Goal: Task Accomplishment & Management: Manage account settings

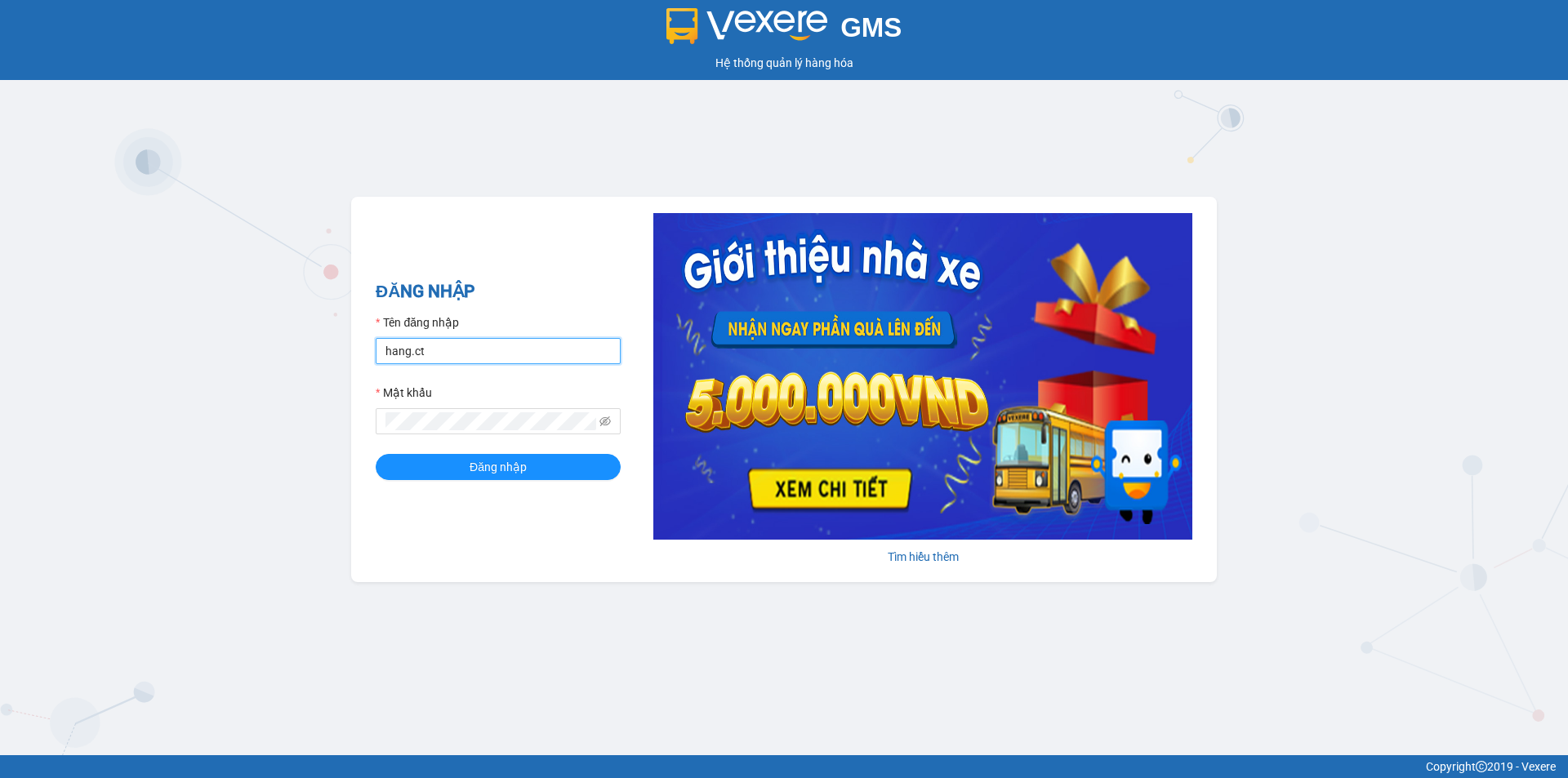
click at [433, 348] on input "hang.ct" at bounding box center [498, 351] width 245 height 26
type input "nguyenhoa.ct"
click at [608, 421] on icon "eye-invisible" at bounding box center [605, 421] width 12 height 12
click at [325, 446] on div "GMS Hệ thống quản lý hàng hóa ĐĂNG NHẬP Tên đăng nhập nguyenhoa.ct Mật khẩu Đăn…" at bounding box center [784, 378] width 1568 height 755
click at [516, 469] on span "Đăng nhập" at bounding box center [498, 467] width 57 height 18
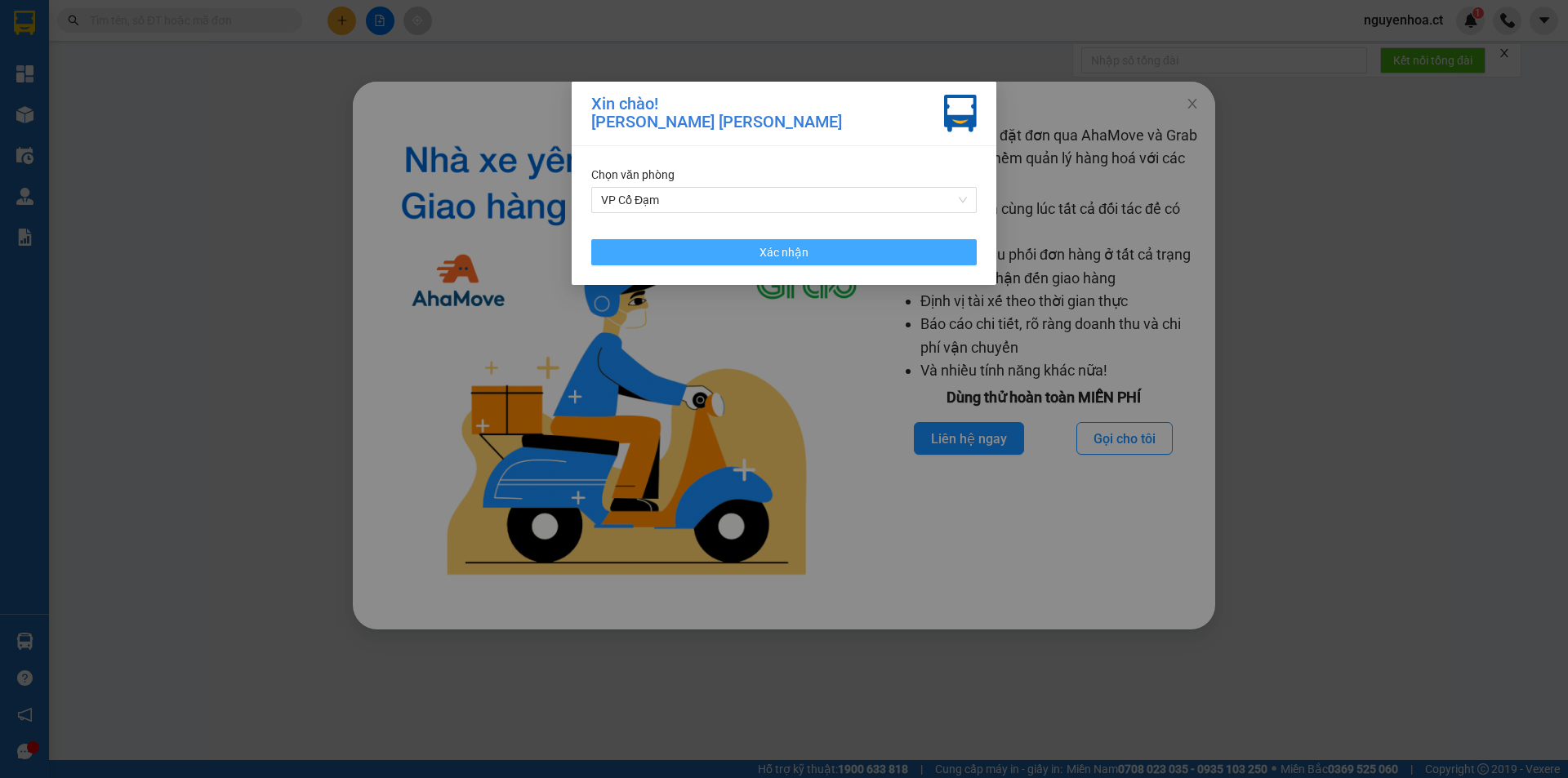
click at [723, 255] on button "Xác nhận" at bounding box center [784, 252] width 385 height 26
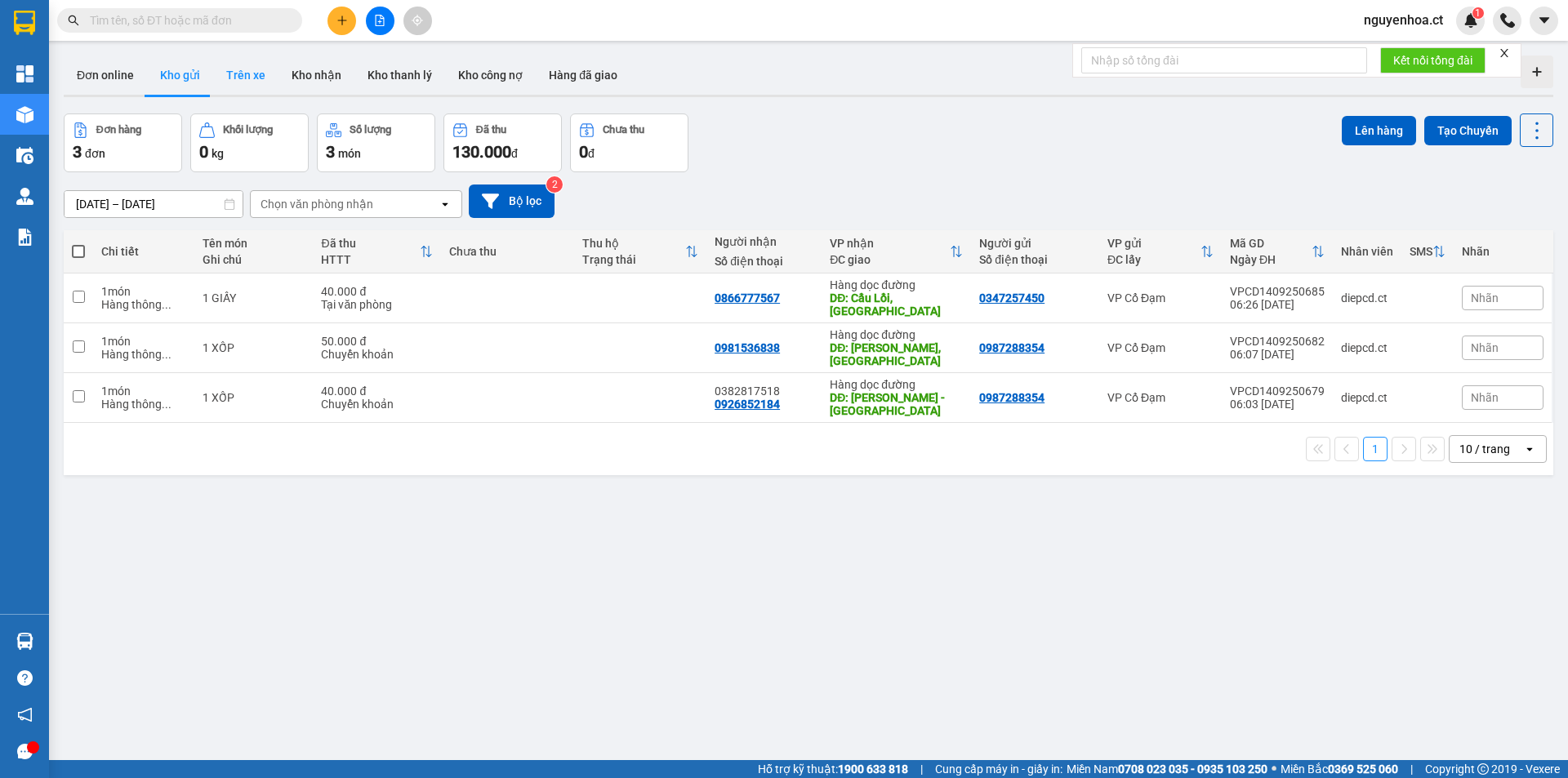
click at [232, 72] on button "Trên xe" at bounding box center [246, 74] width 65 height 39
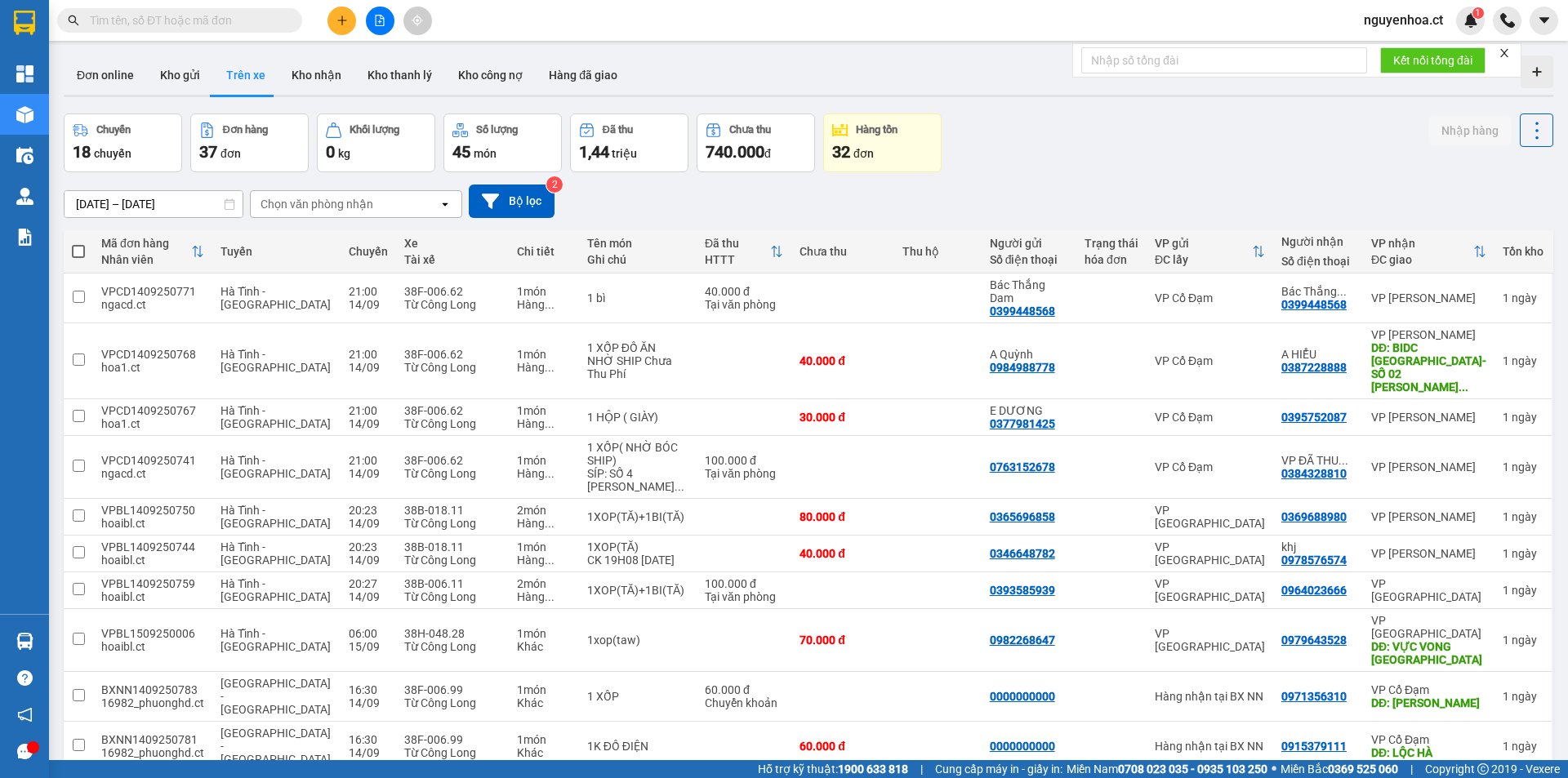
click at [158, 207] on input "[DATE] – [DATE]" at bounding box center [153, 203] width 178 height 26
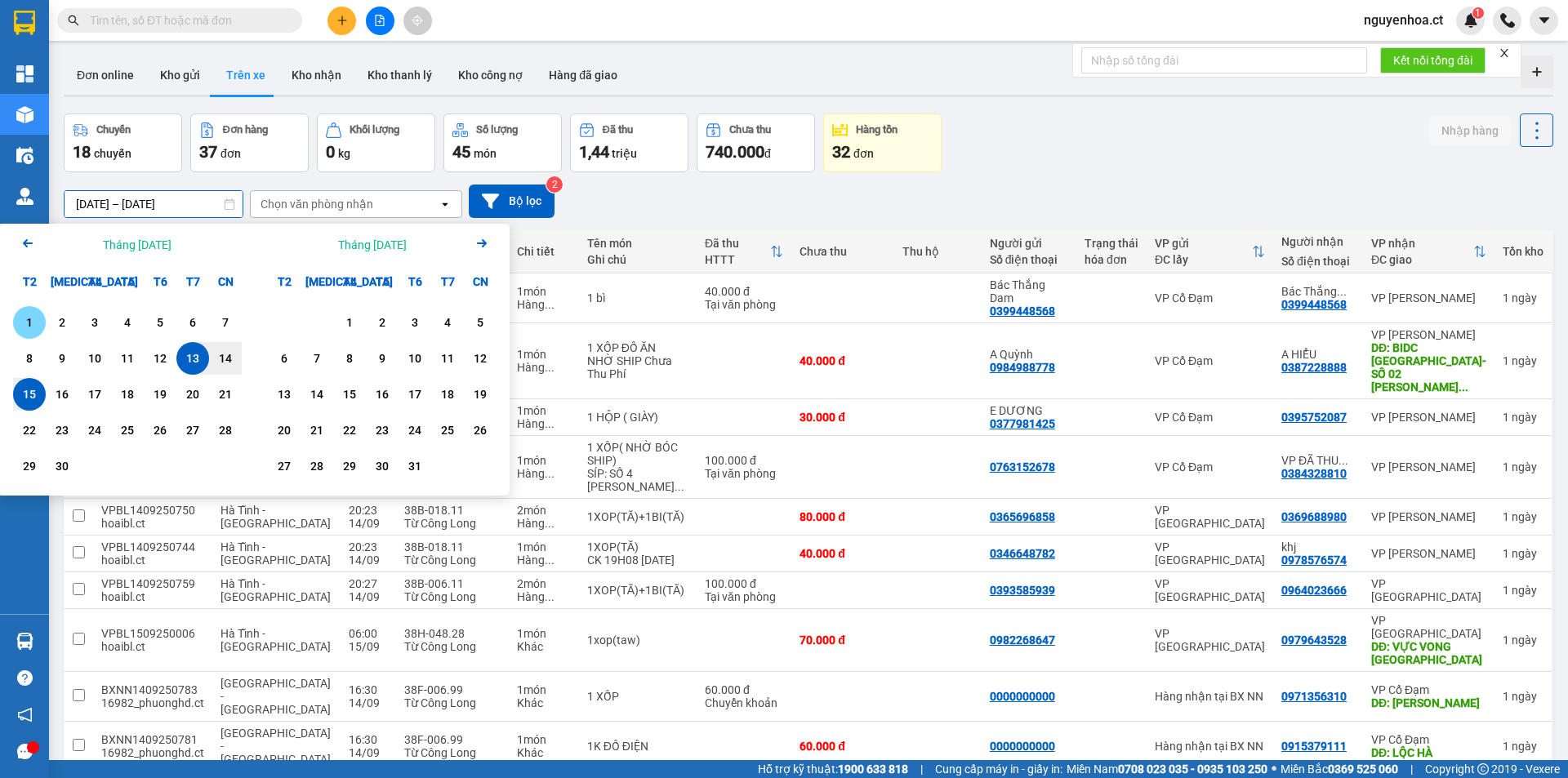
click at [33, 321] on div "1" at bounding box center [29, 323] width 23 height 20
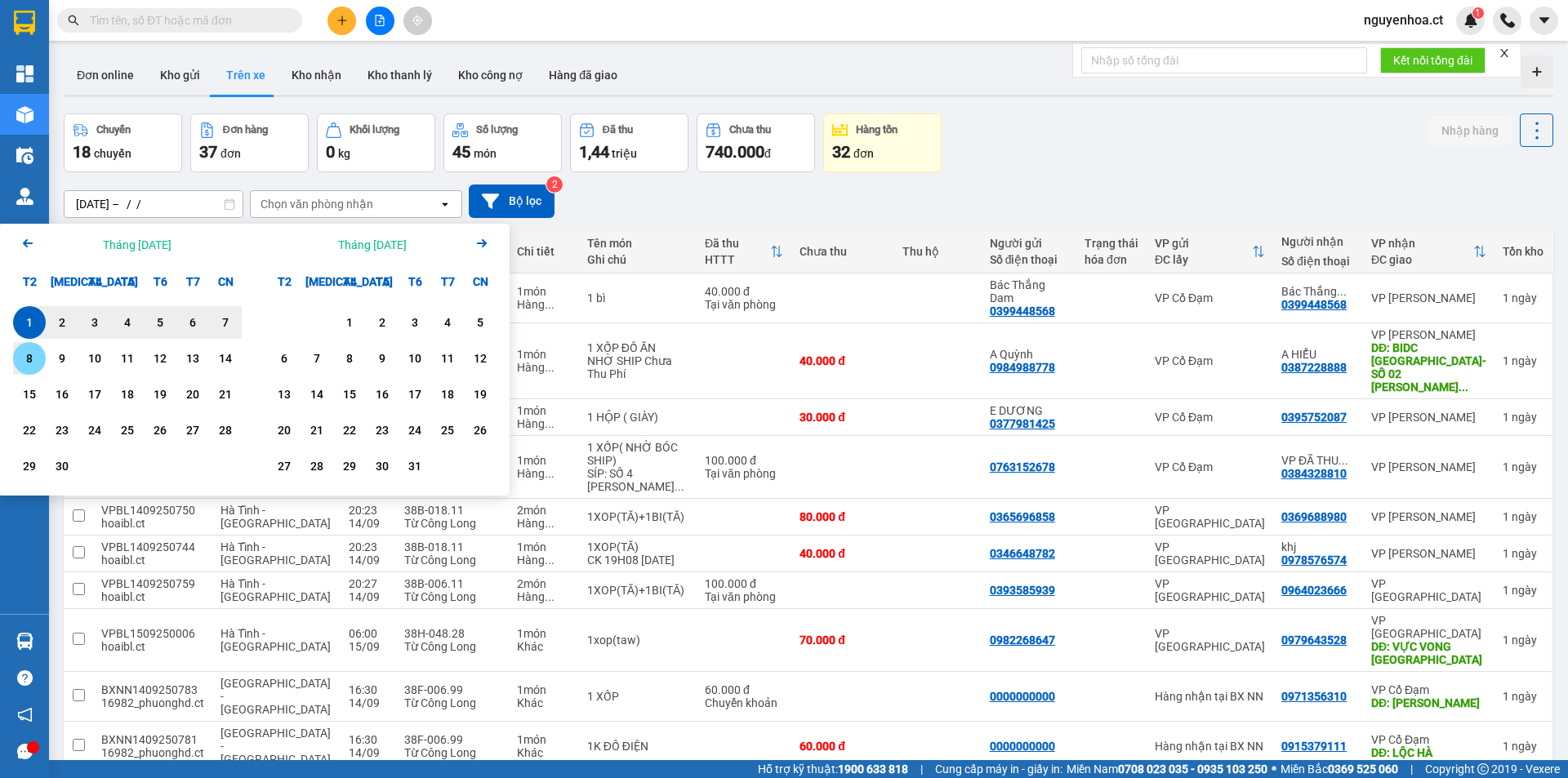
click at [23, 395] on div "15" at bounding box center [29, 395] width 23 height 20
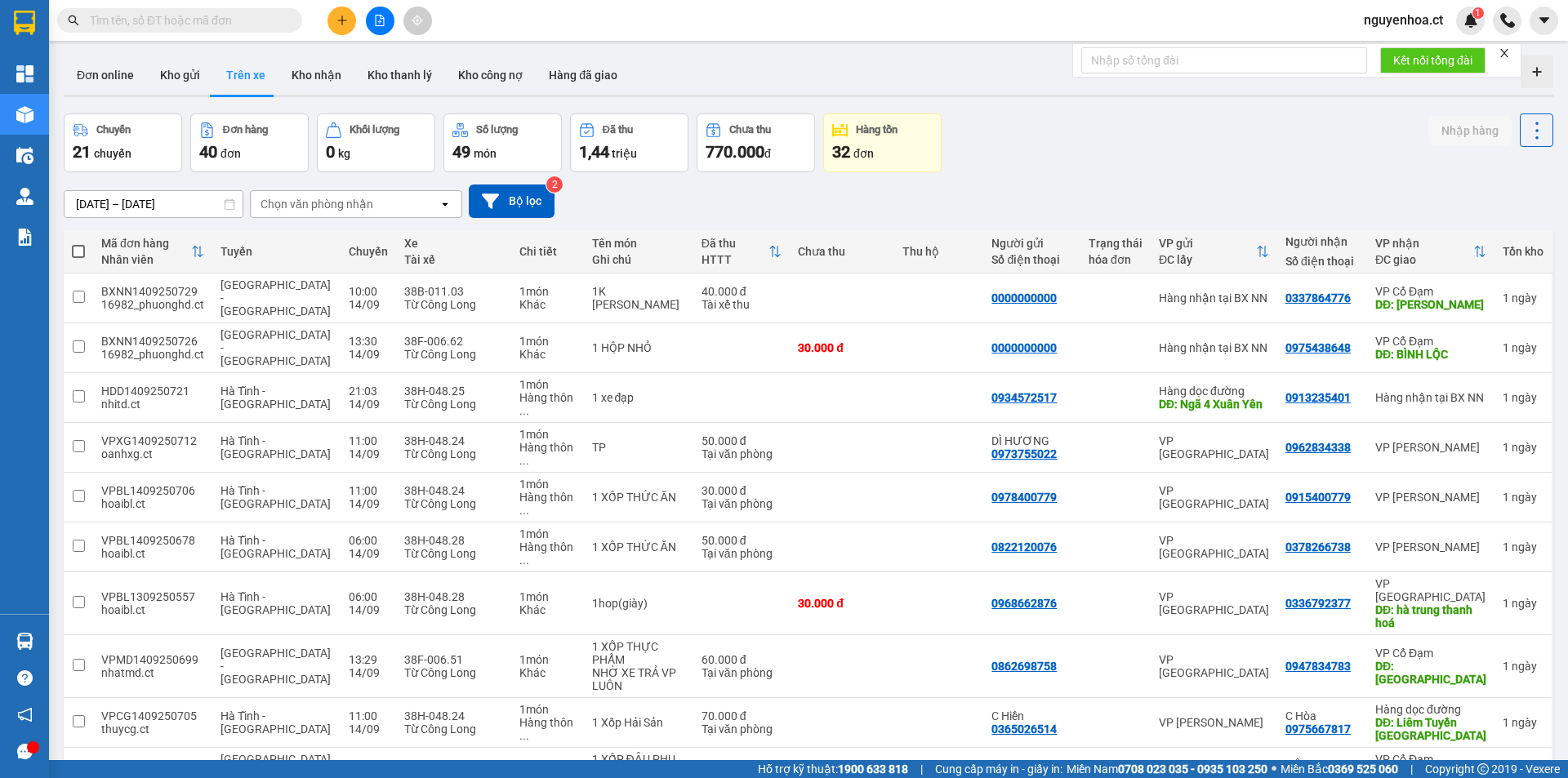
scroll to position [75, 0]
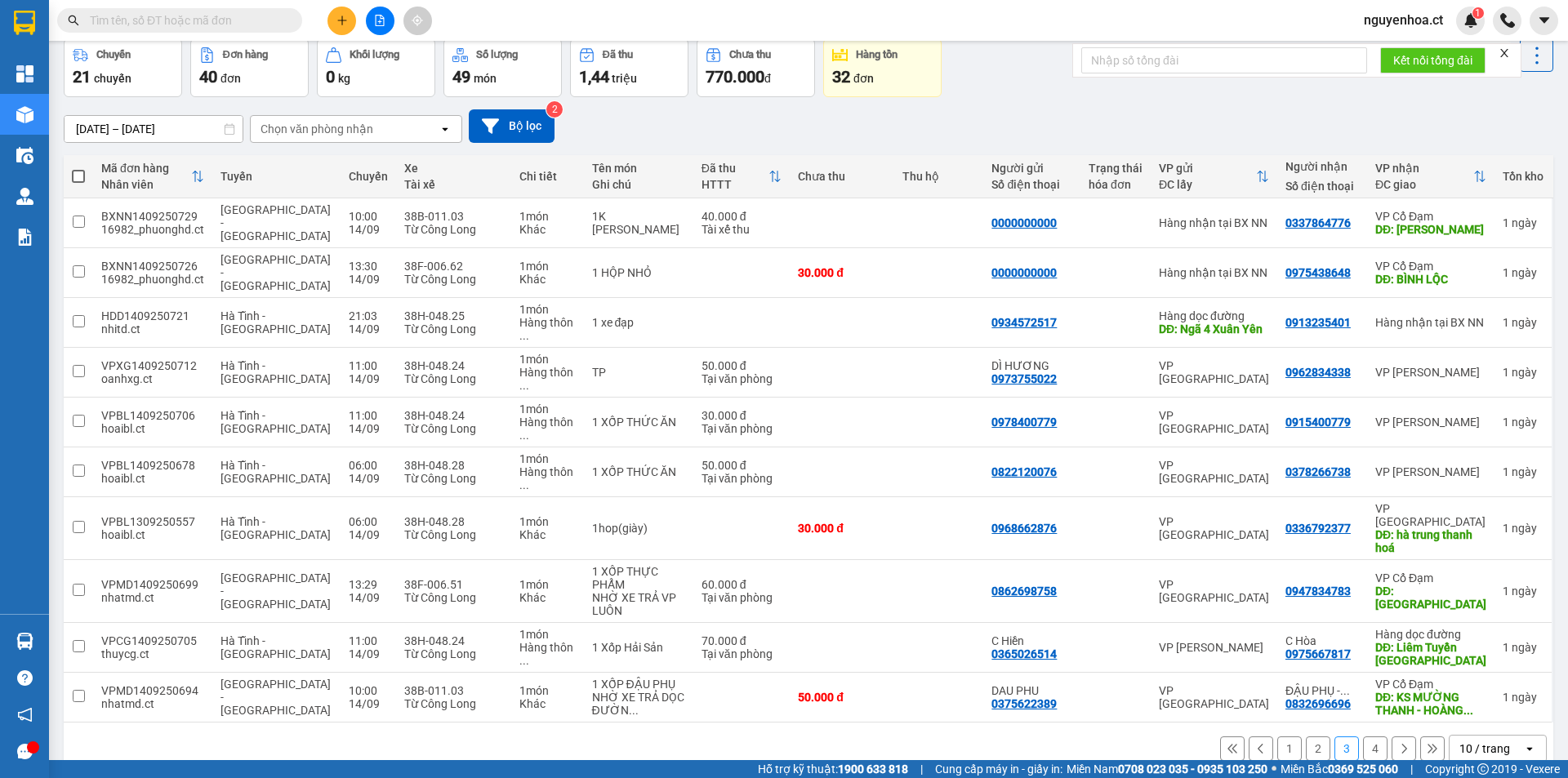
click at [1366, 736] on button "4" at bounding box center [1375, 748] width 24 height 24
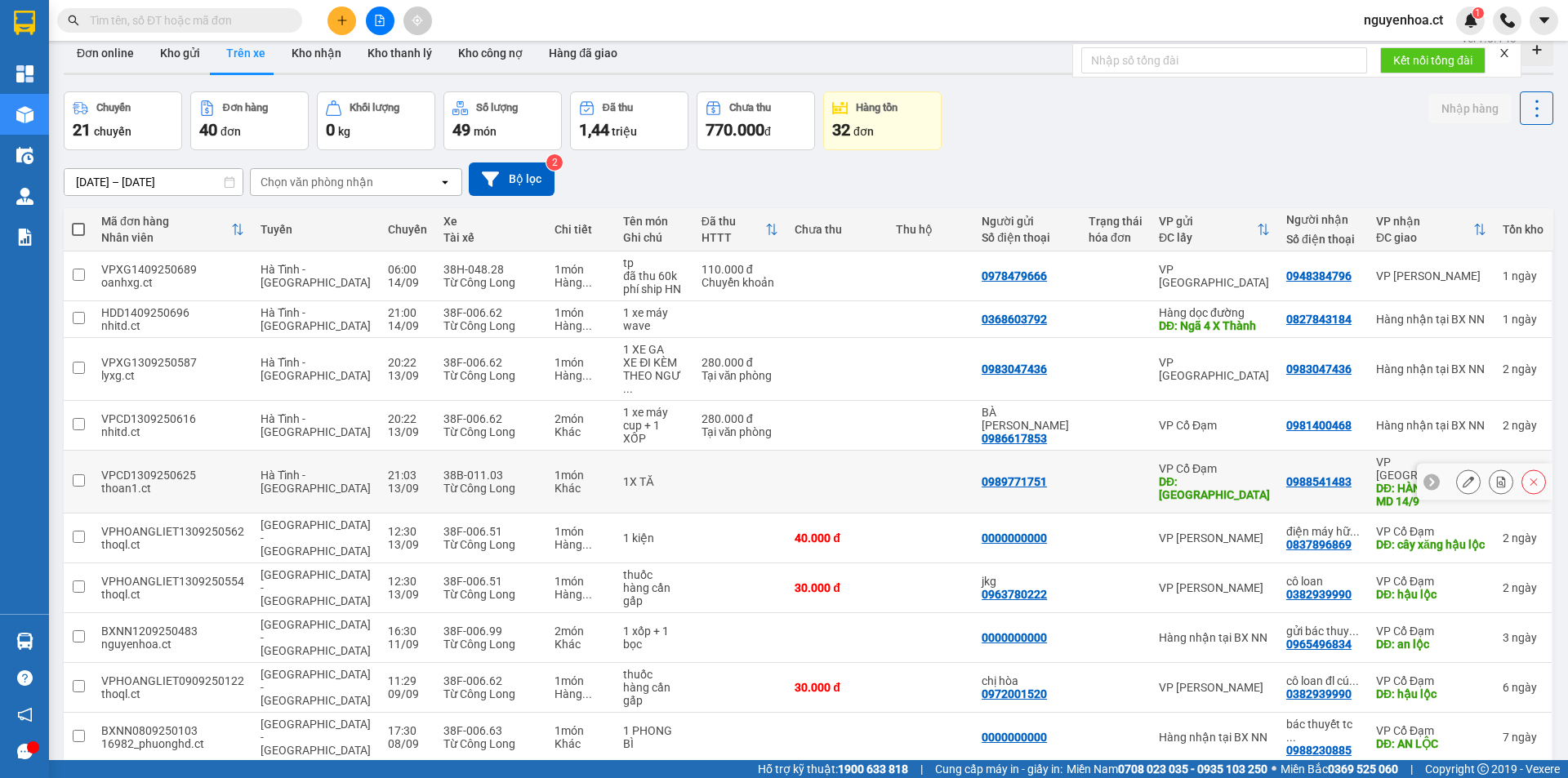
scroll to position [0, 0]
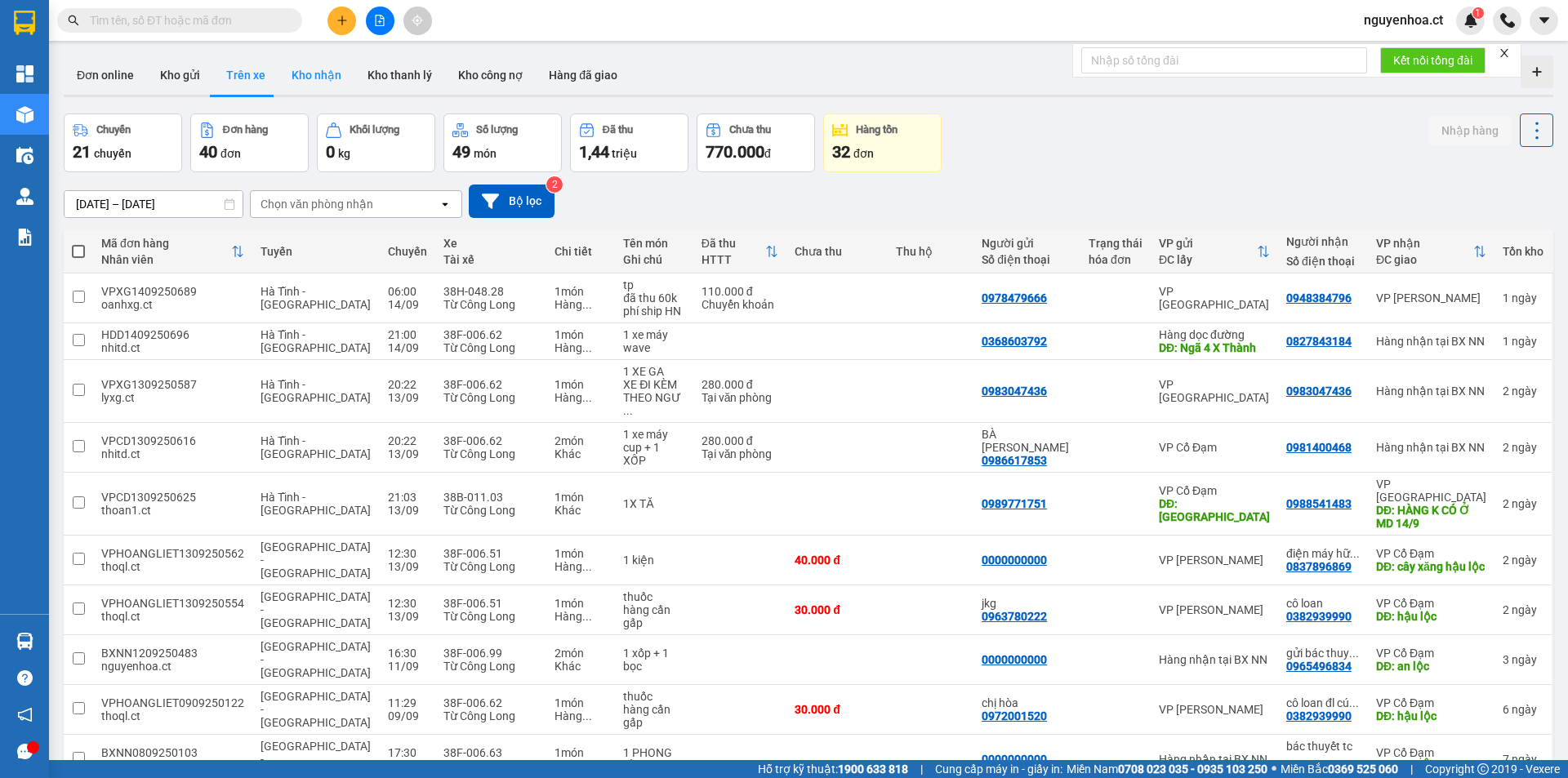
click at [308, 74] on button "Kho nhận" at bounding box center [316, 74] width 76 height 39
type input "[DATE] – [DATE]"
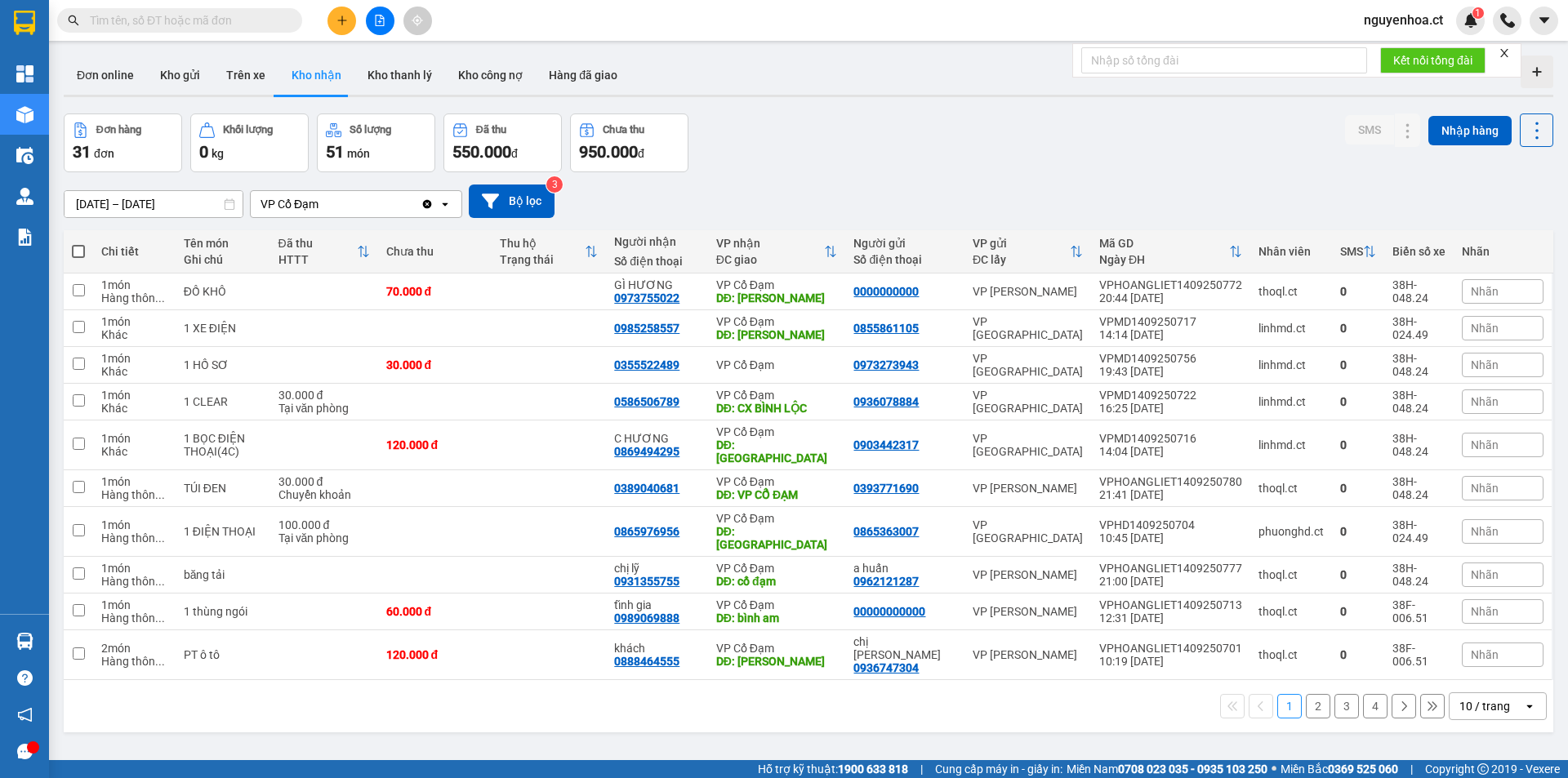
click at [191, 208] on input "[DATE] – [DATE]" at bounding box center [153, 203] width 178 height 26
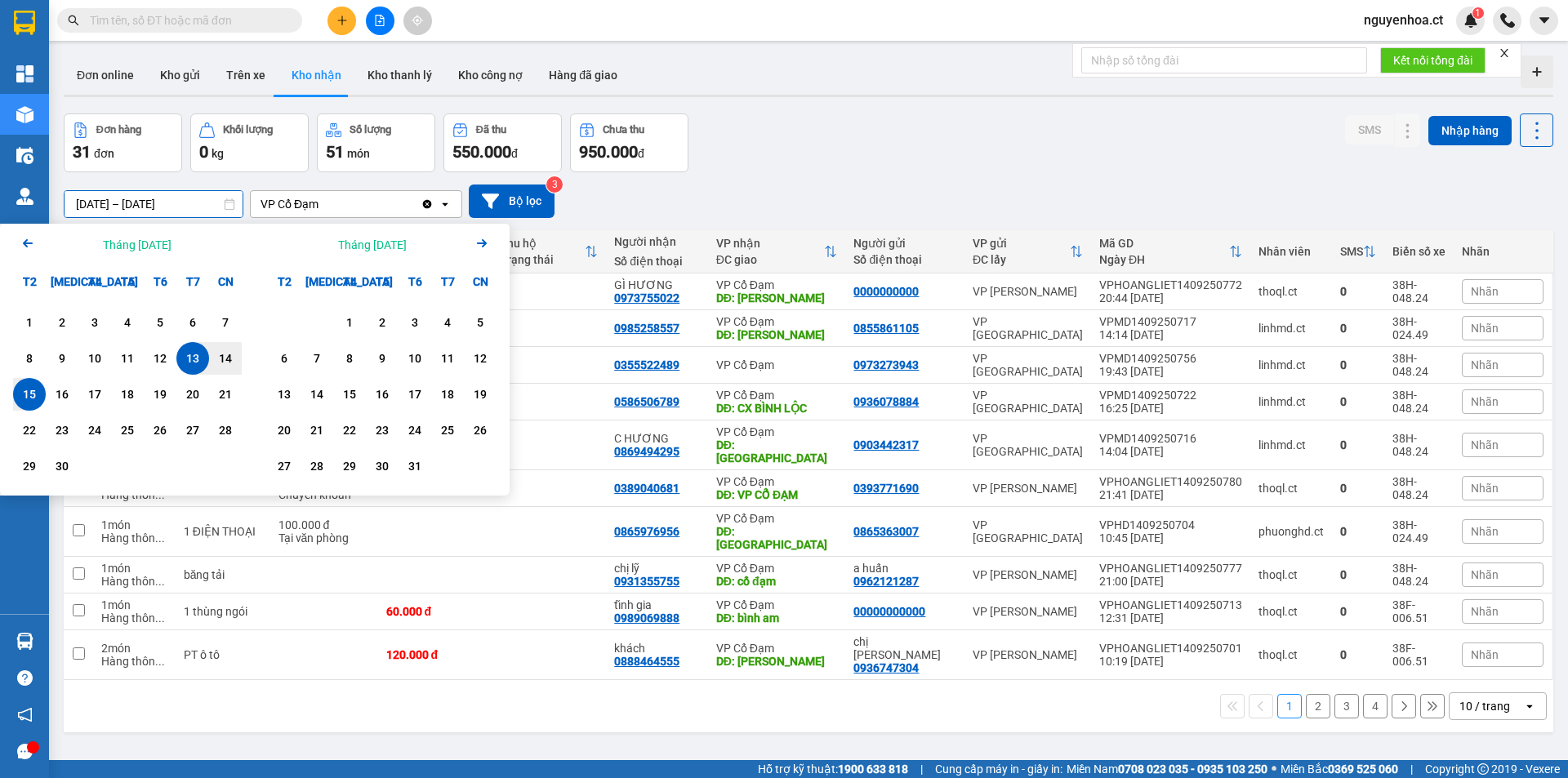
click at [427, 203] on icon "Clear value" at bounding box center [427, 203] width 9 height 9
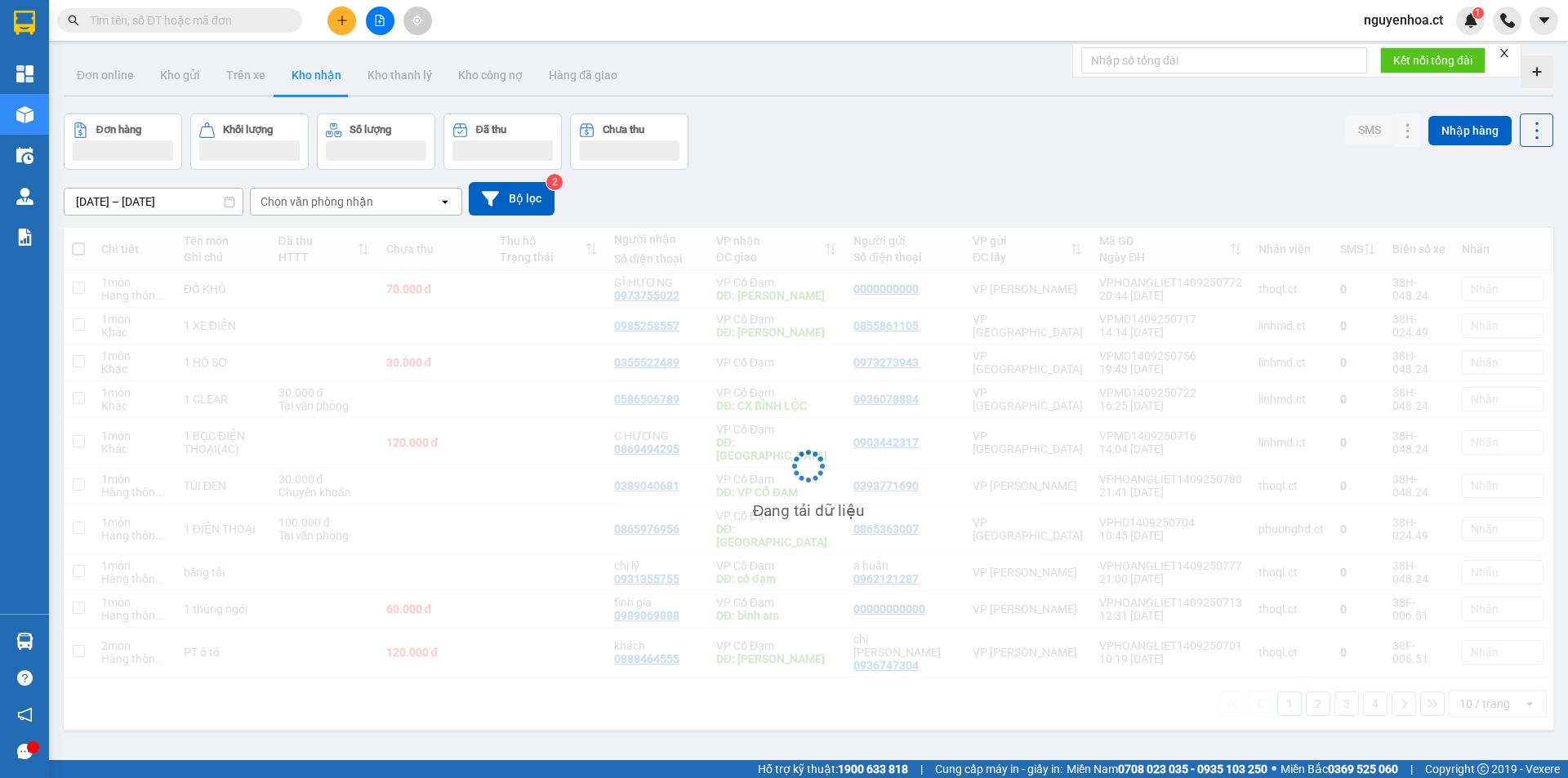
click at [427, 203] on div "Chọn văn phòng nhận" at bounding box center [344, 202] width 188 height 26
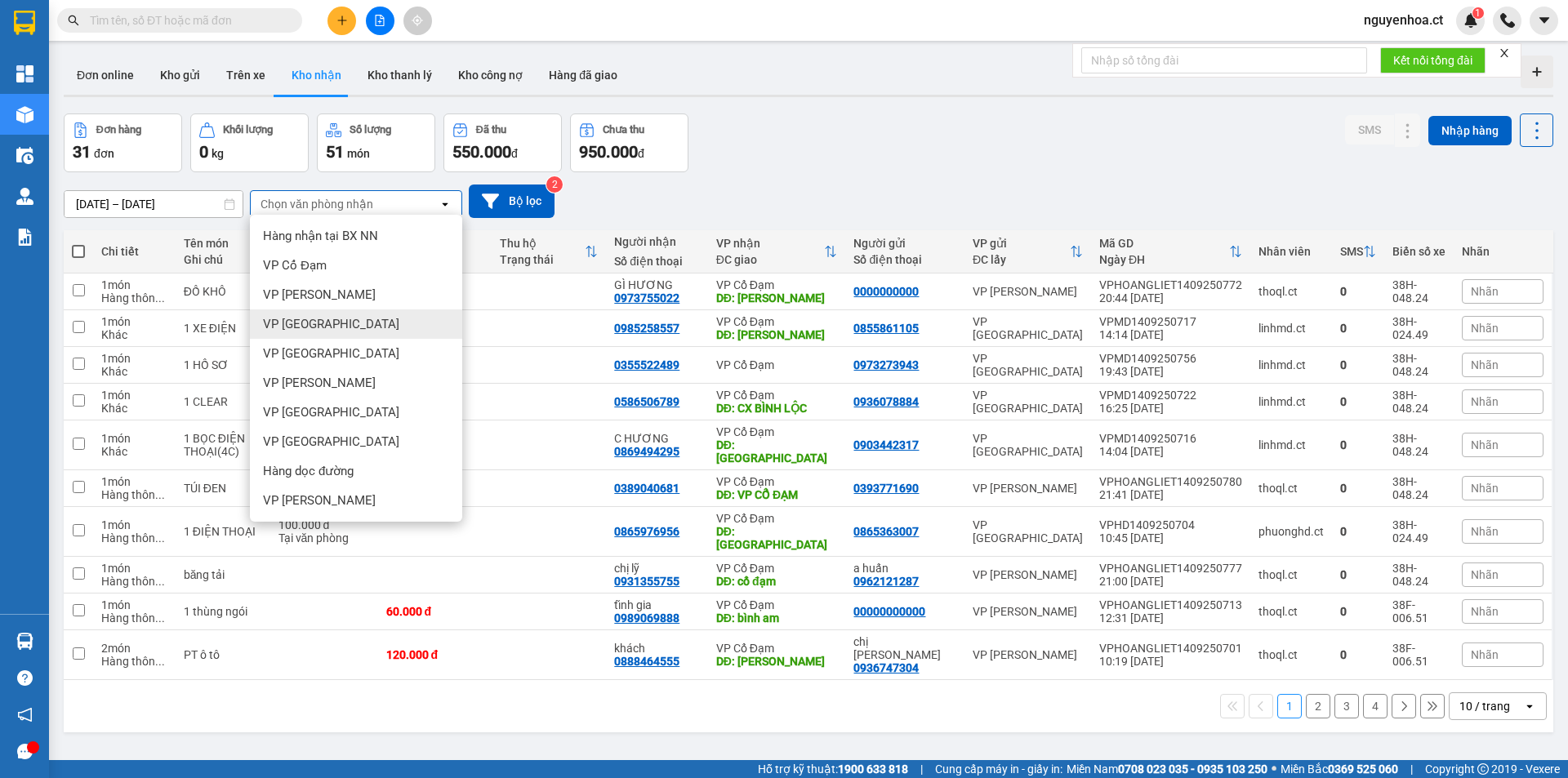
click at [343, 315] on div "VP [GEOGRAPHIC_DATA]" at bounding box center [355, 323] width 212 height 30
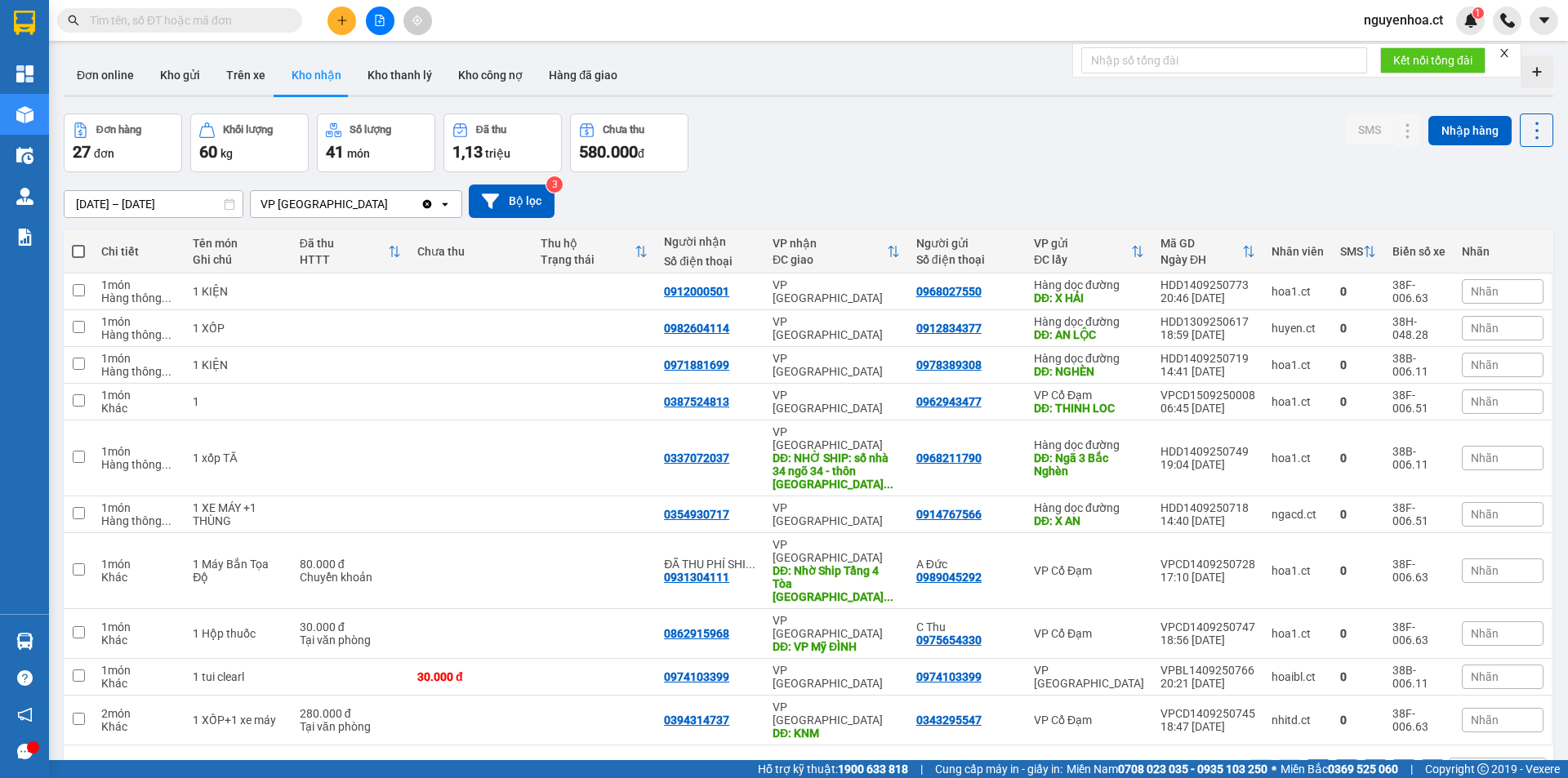
click at [1337, 759] on button "2" at bounding box center [1346, 771] width 24 height 24
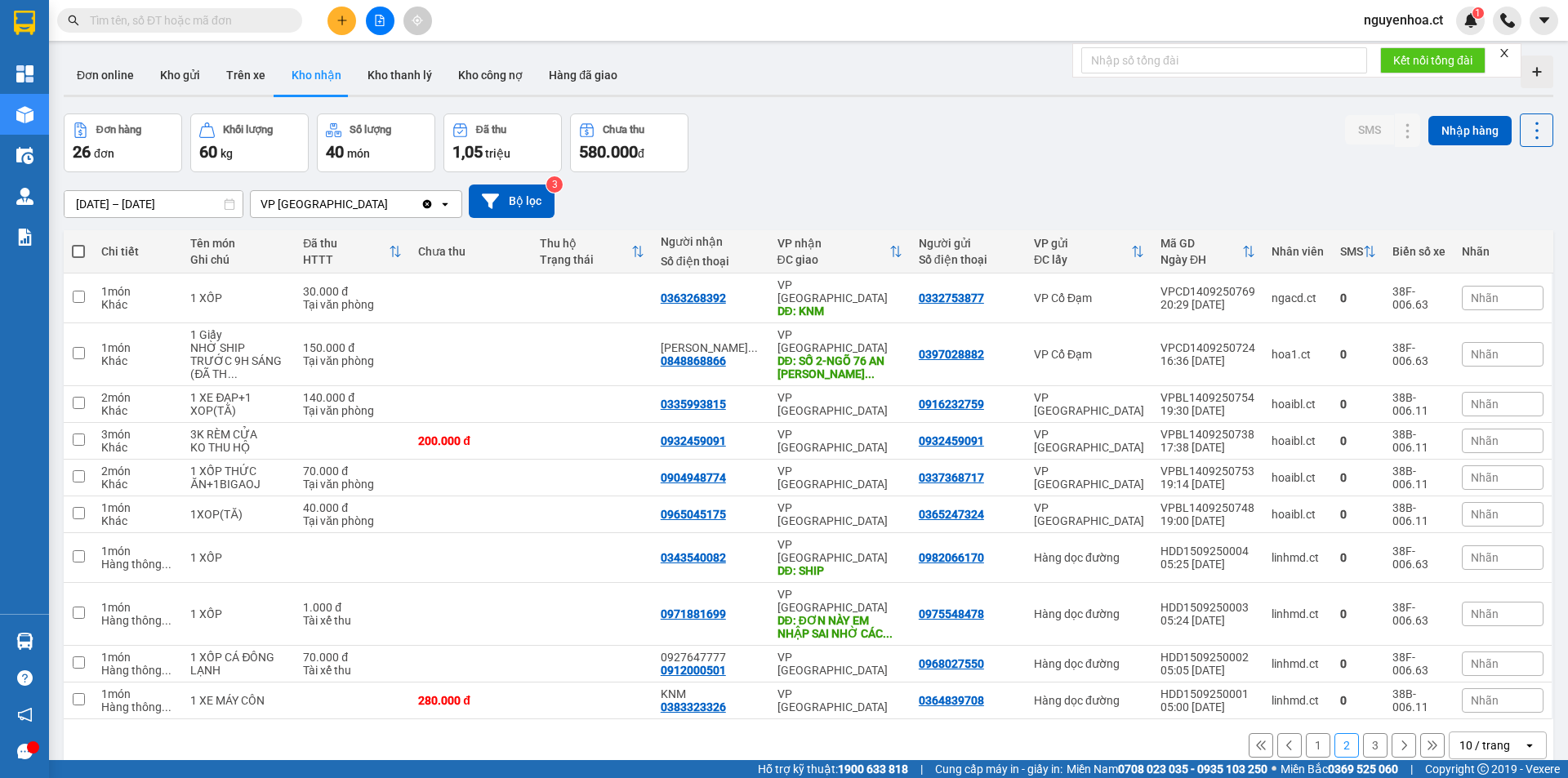
click at [1306, 733] on button "1" at bounding box center [1318, 745] width 24 height 24
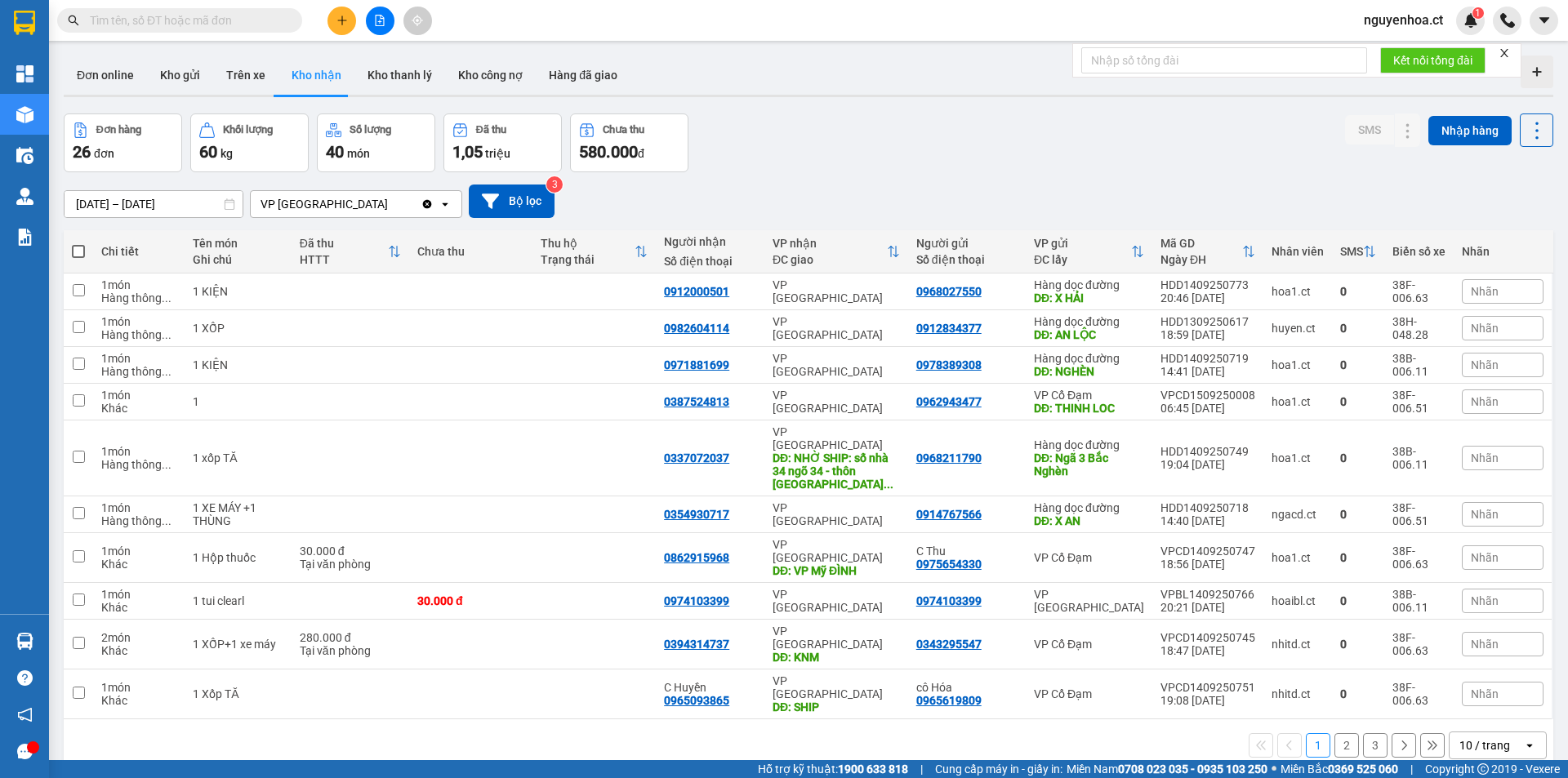
click at [1334, 733] on button "2" at bounding box center [1346, 745] width 24 height 24
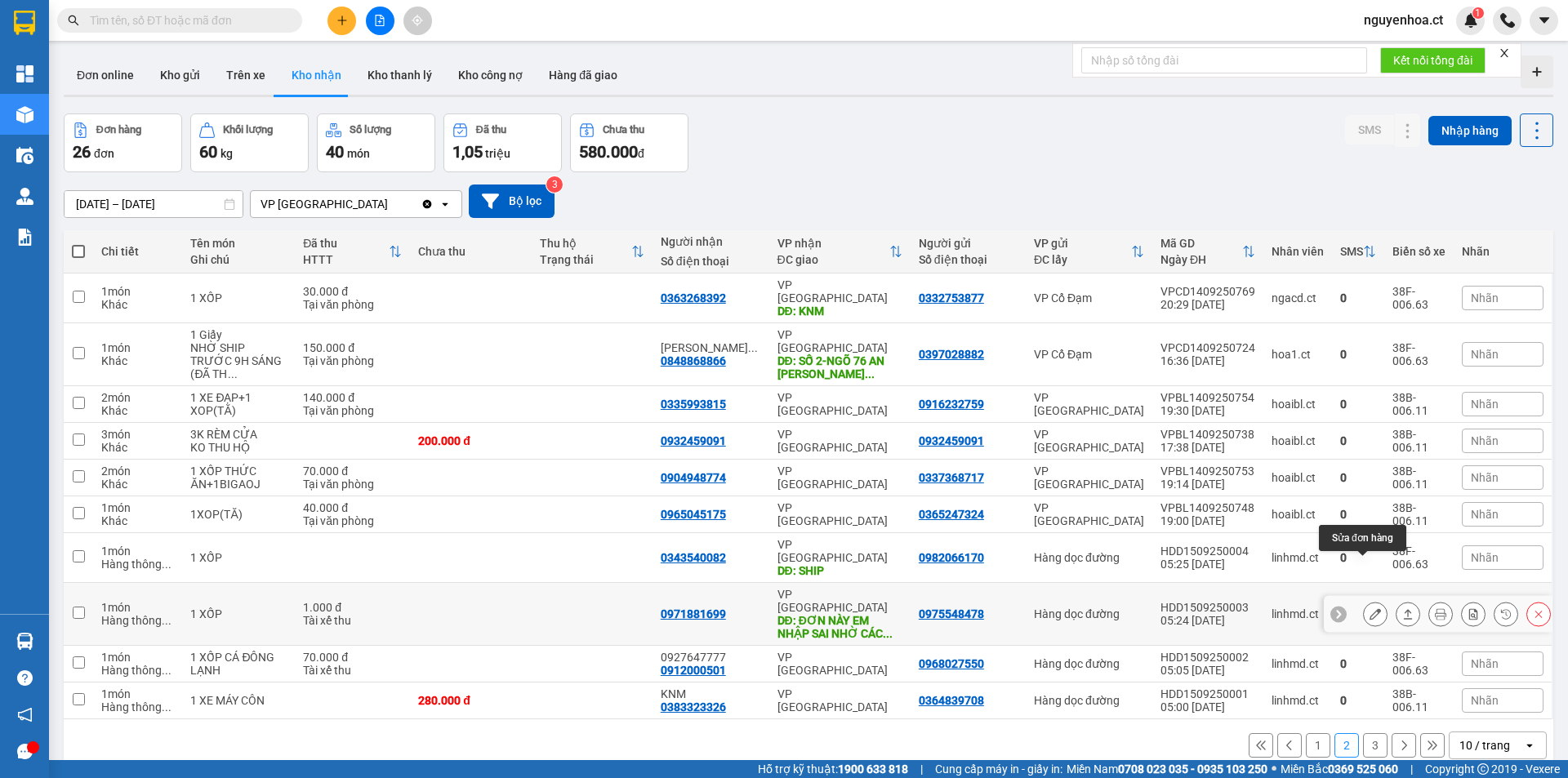
click at [1374, 600] on button at bounding box center [1375, 614] width 23 height 29
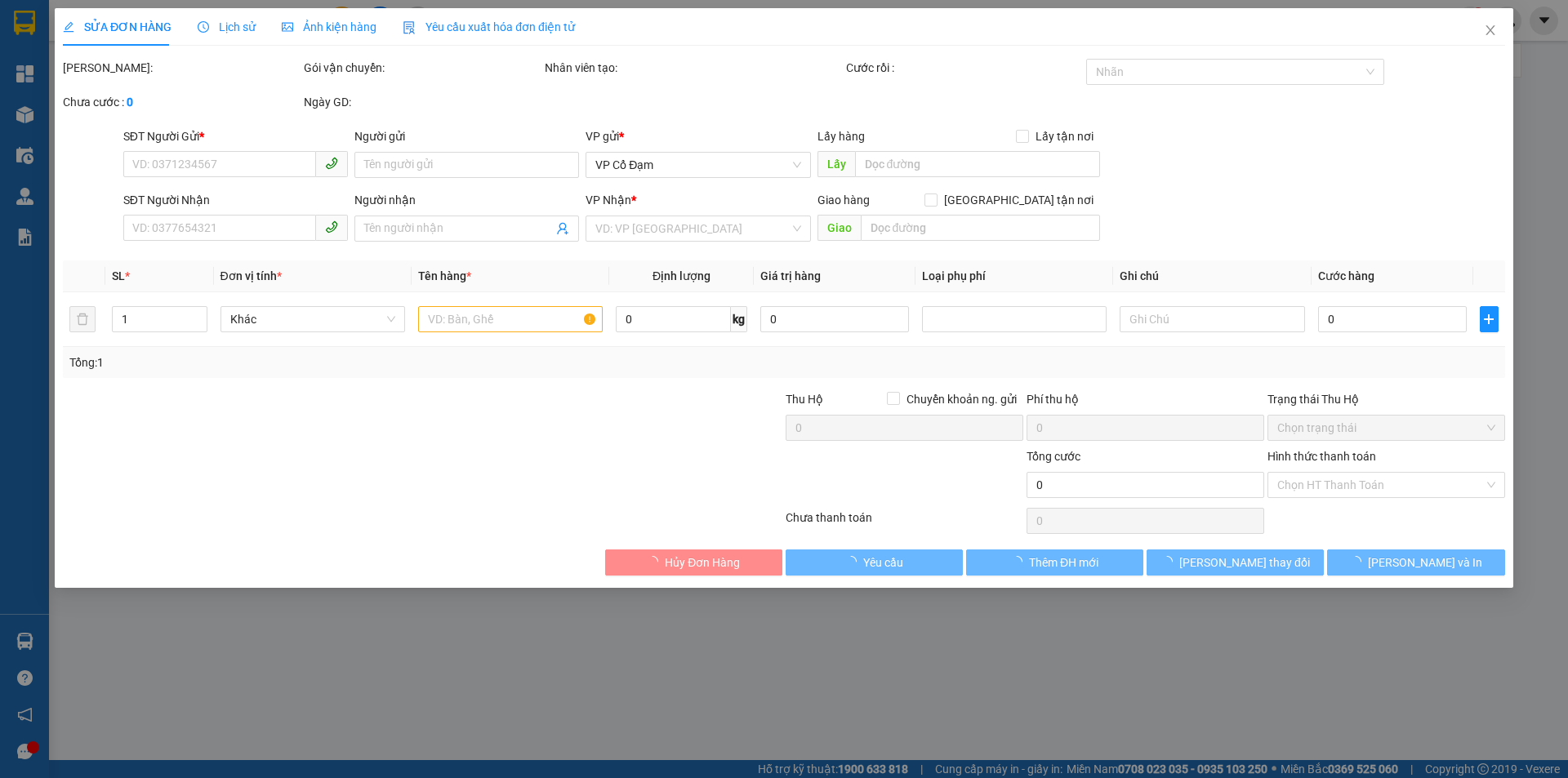
type input "0975548478"
type input "0971881699"
type input "ĐƠN NÀY EM NHẬP SAI NHỜ CÁC CHỊ XÓA GIÚP EM"
type input "1.000"
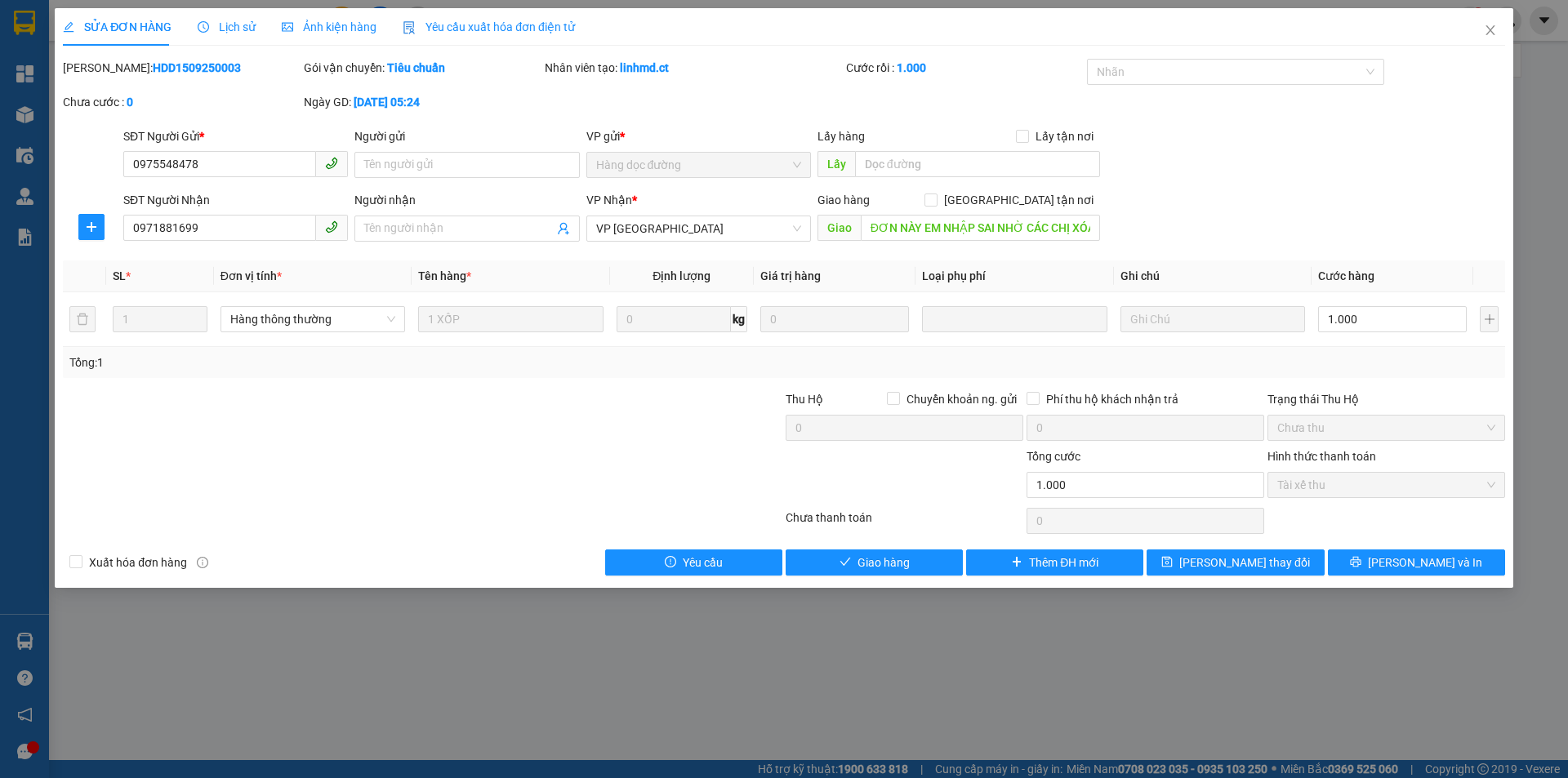
click at [228, 22] on span "Lịch sử" at bounding box center [227, 27] width 58 height 13
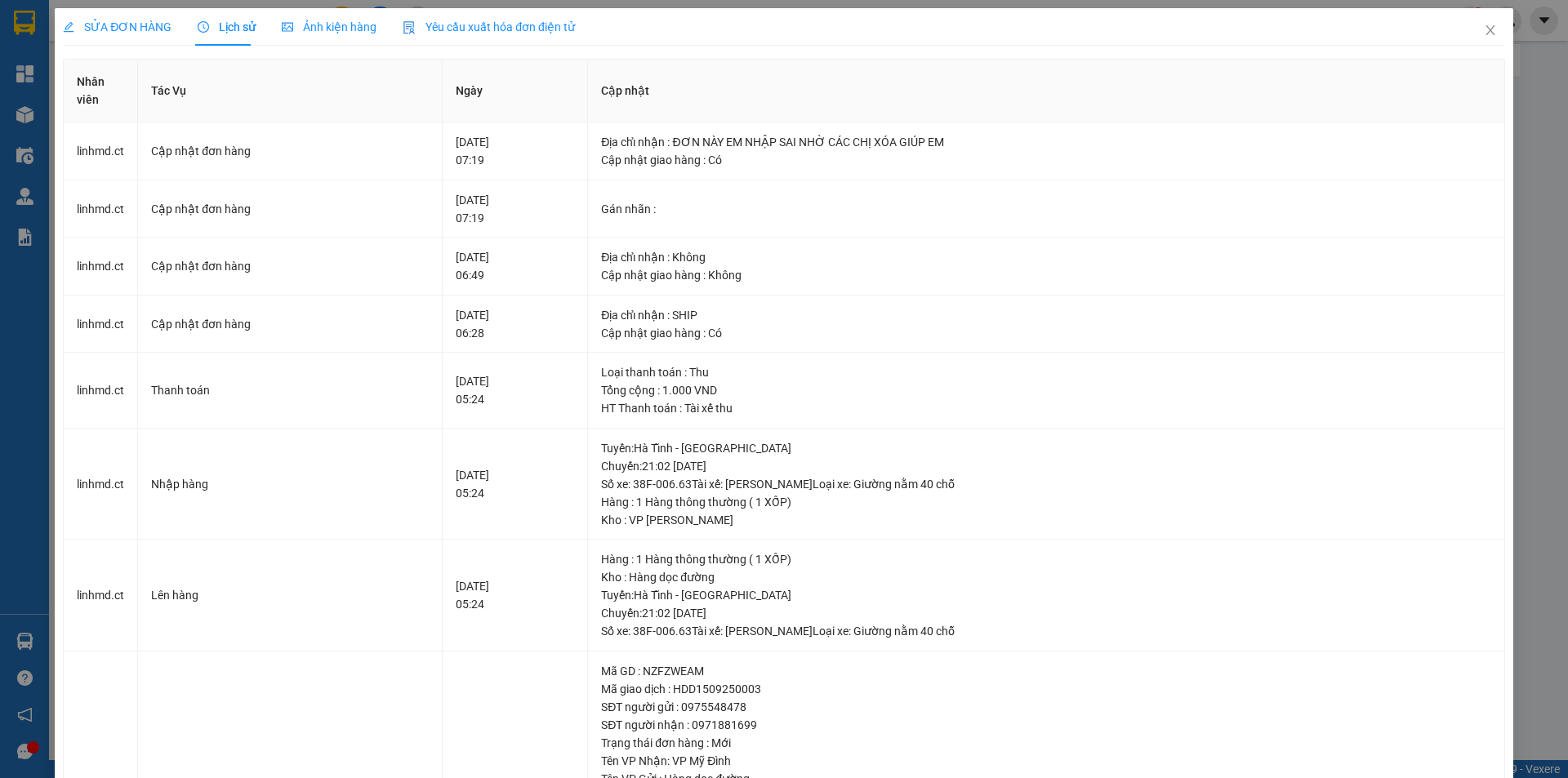
click at [137, 11] on div "SỬA ĐƠN HÀNG" at bounding box center [117, 27] width 108 height 38
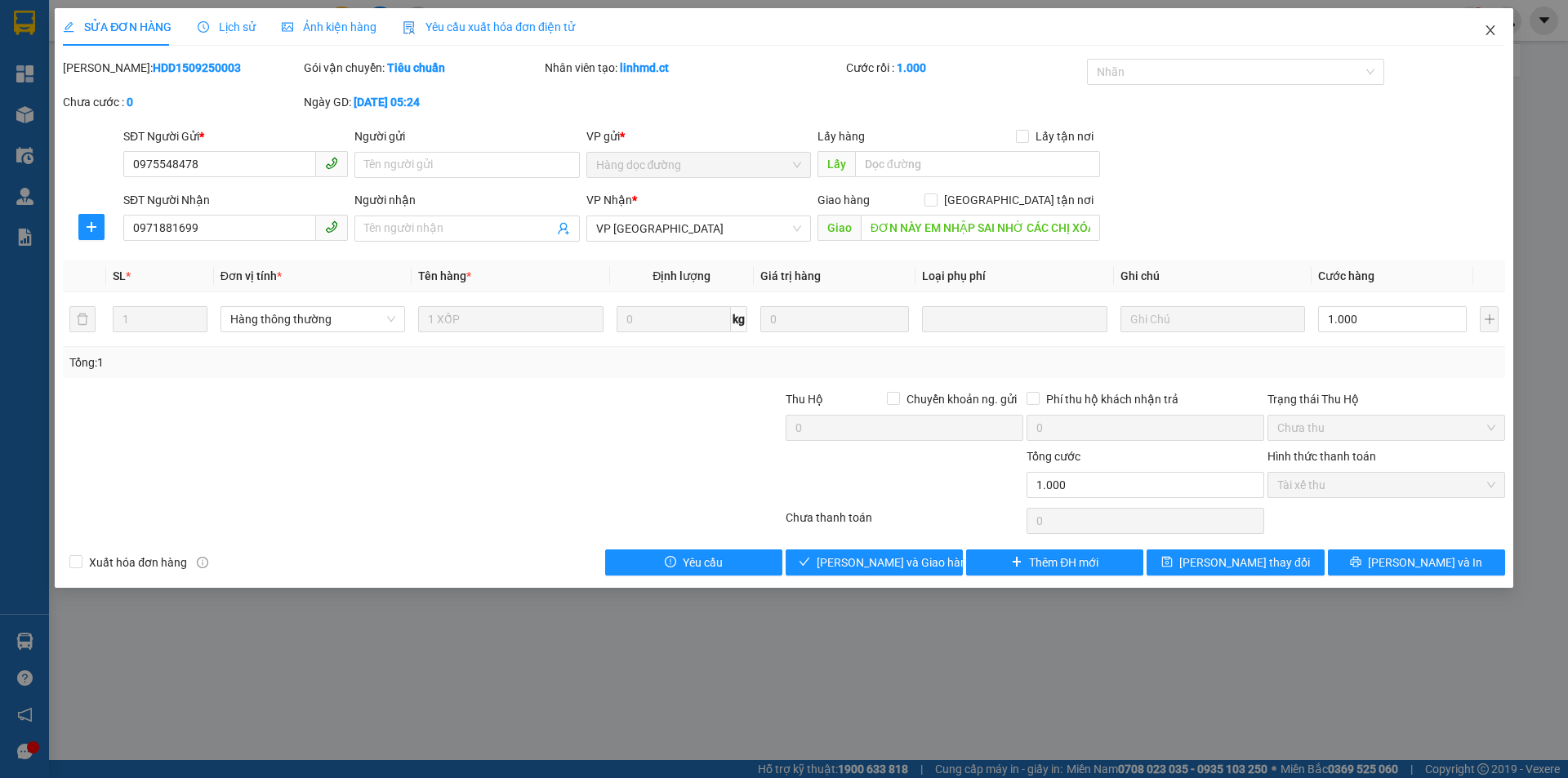
click at [1495, 25] on icon "close" at bounding box center [1490, 30] width 13 height 13
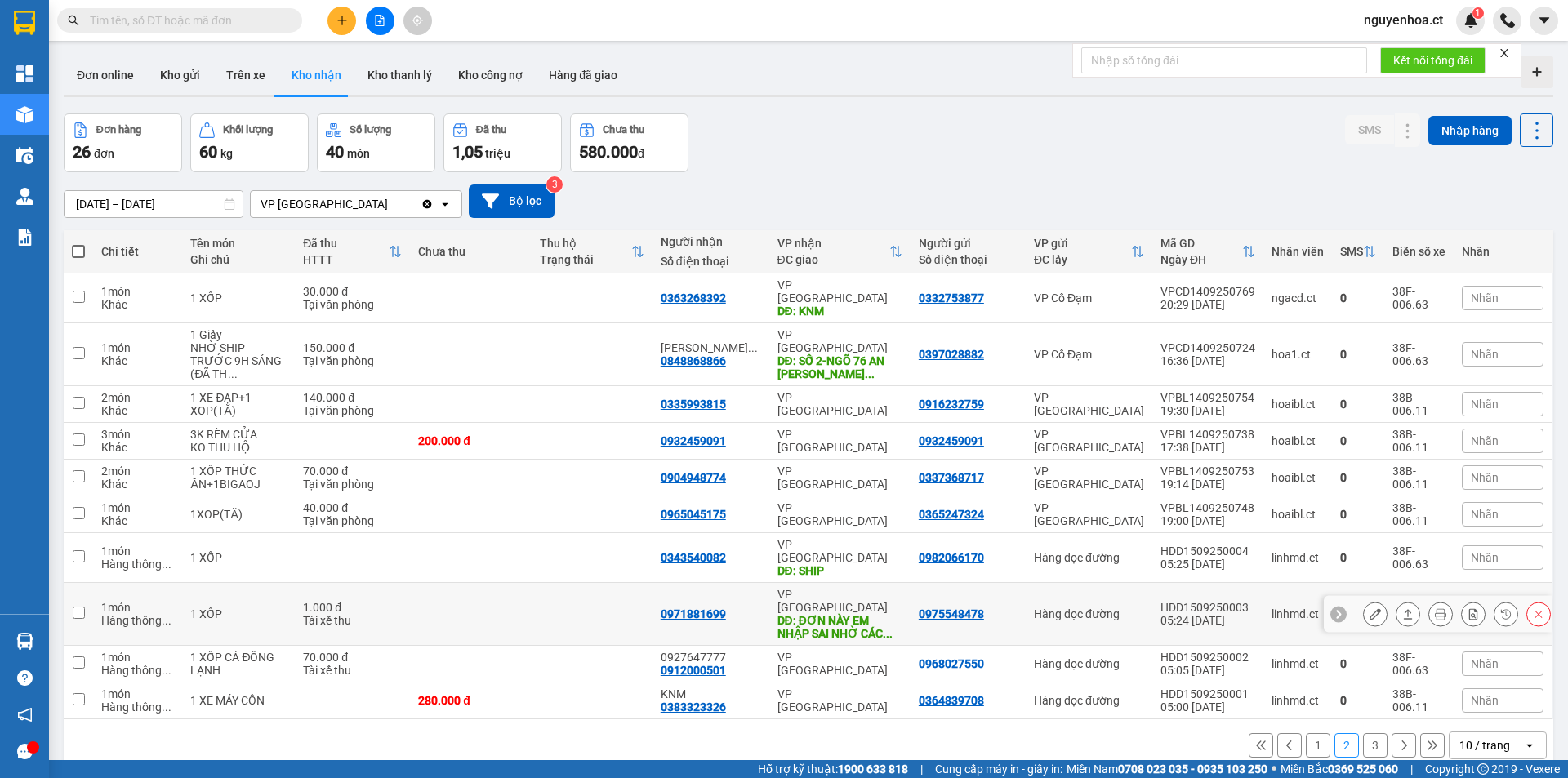
click at [79, 606] on input "checkbox" at bounding box center [79, 613] width 13 height 13
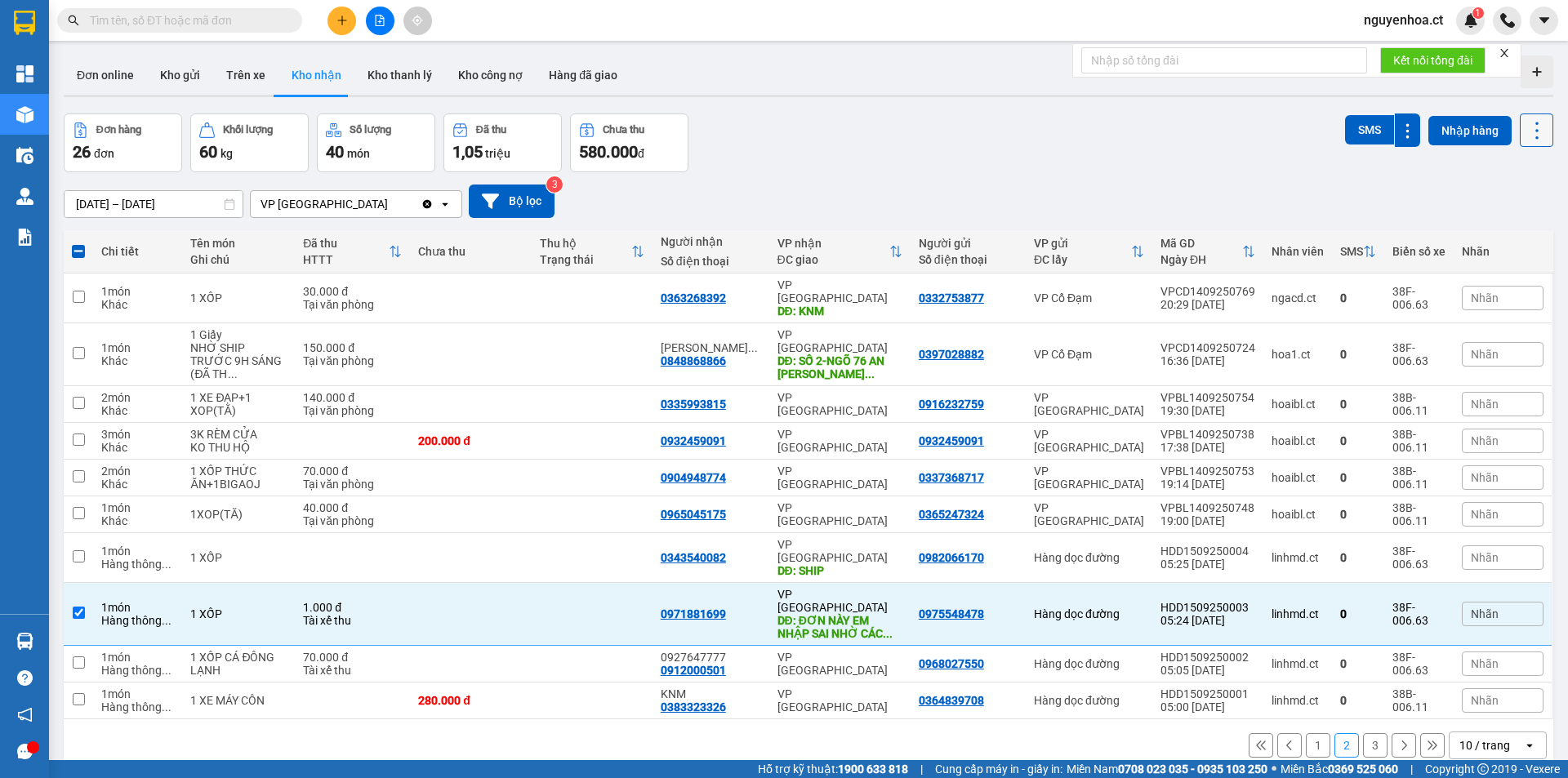
click at [1528, 136] on icon at bounding box center [1536, 130] width 23 height 23
click at [1493, 230] on span "Xóa hoàn toàn" at bounding box center [1507, 233] width 75 height 16
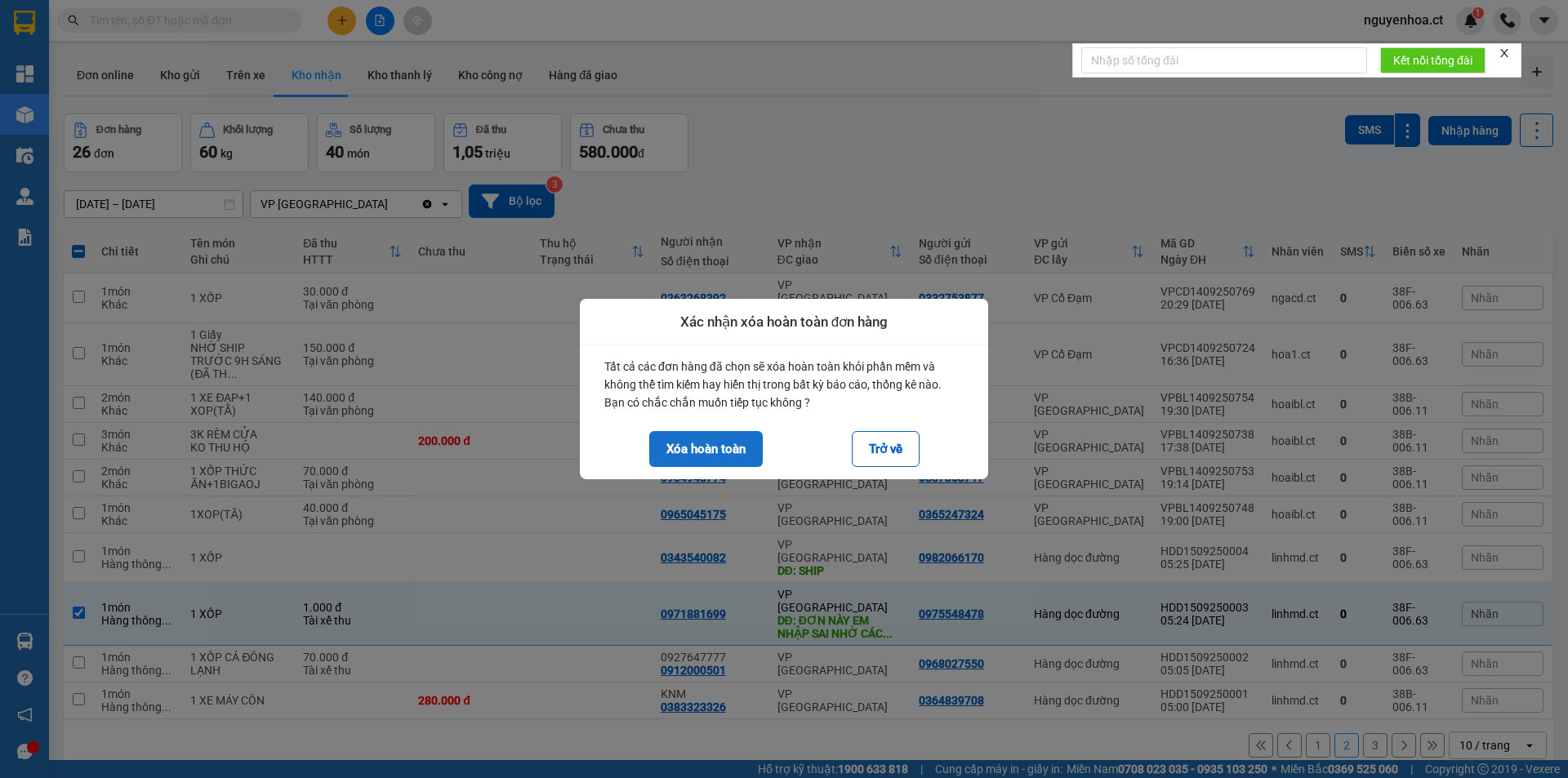
click at [690, 450] on button "Xóa hoàn toàn" at bounding box center [706, 449] width 114 height 36
checkbox input "false"
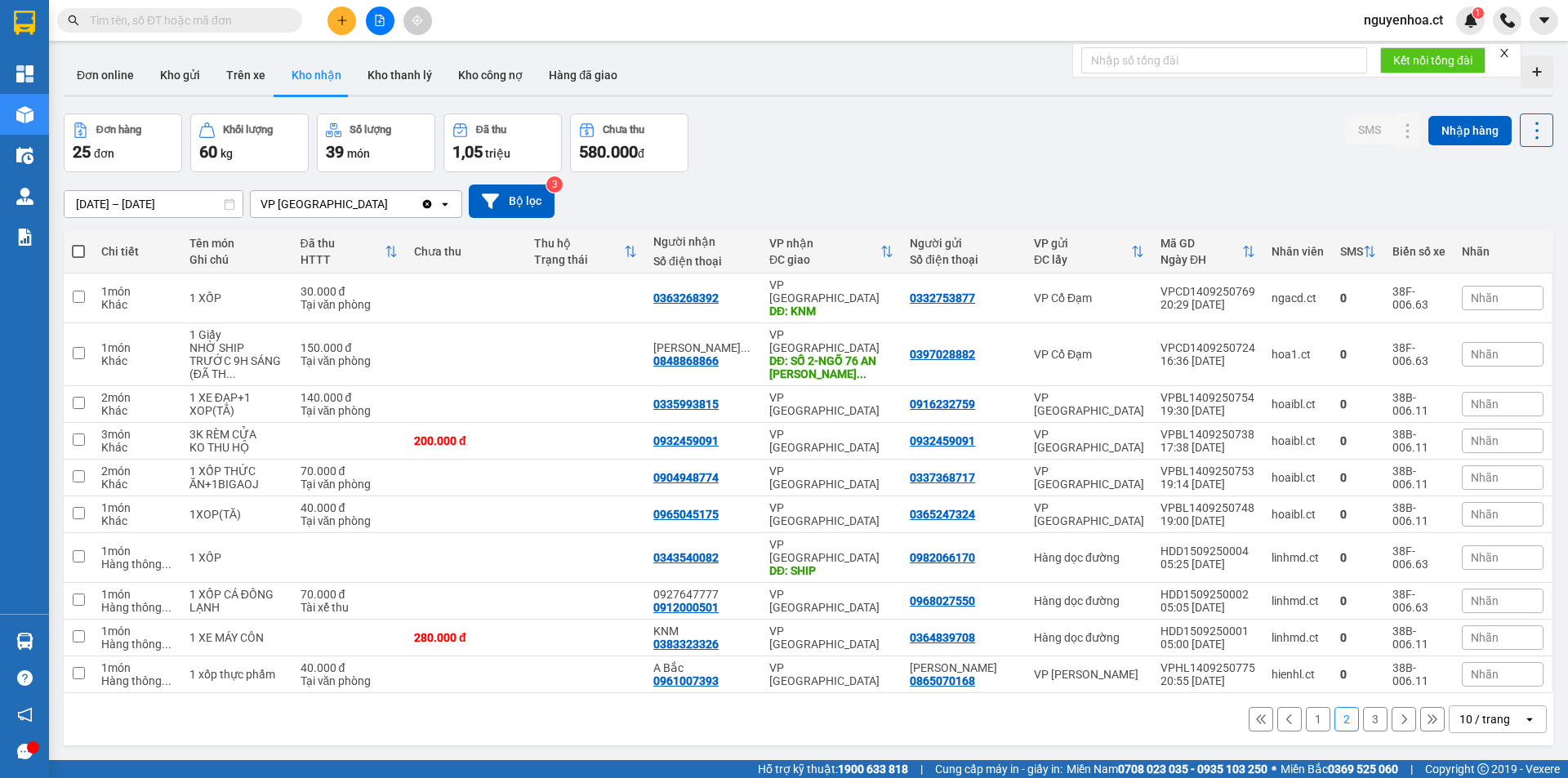
click at [1366, 707] on button "3" at bounding box center [1375, 718] width 24 height 24
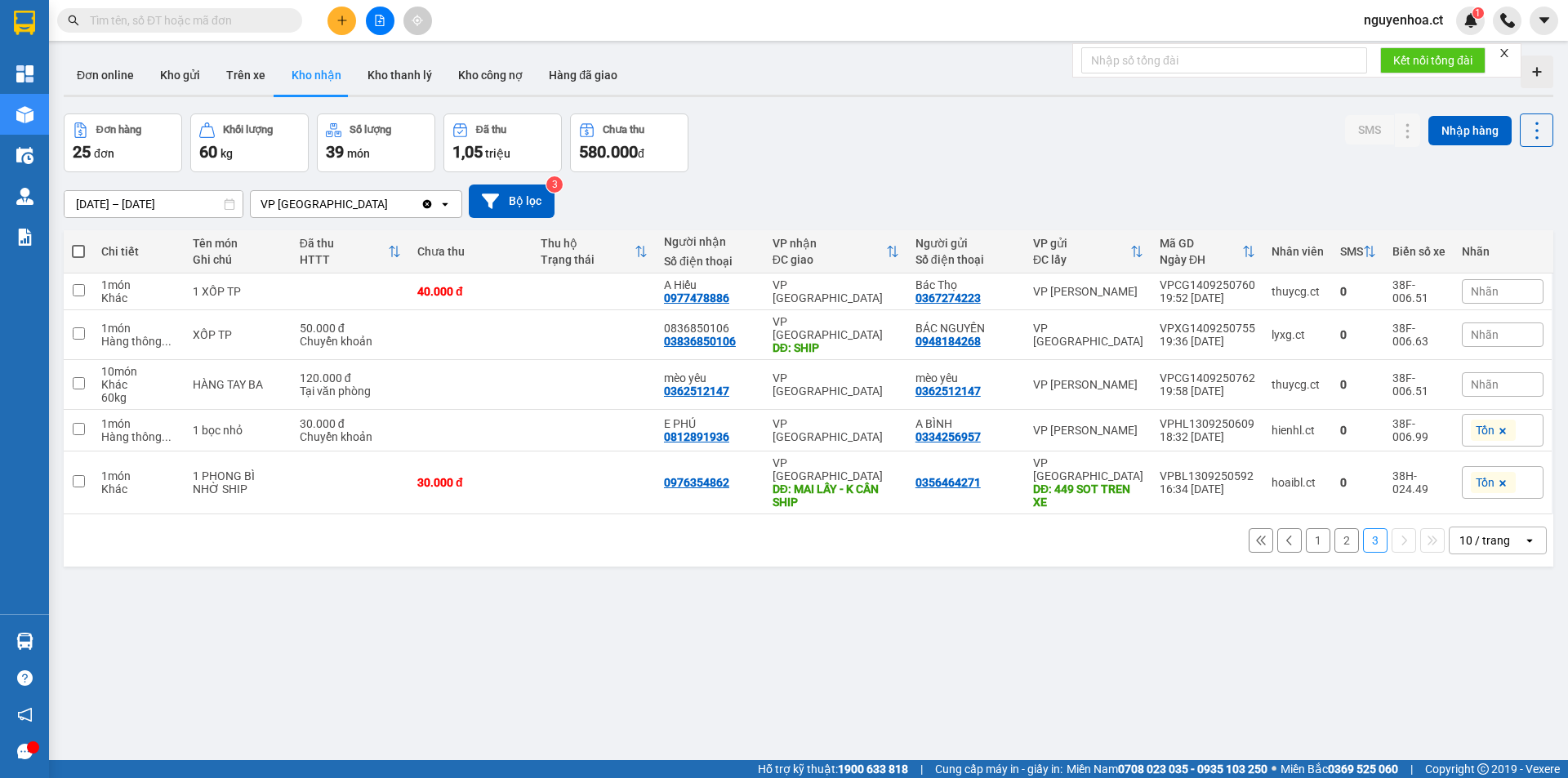
click at [1342, 529] on button "2" at bounding box center [1346, 540] width 24 height 24
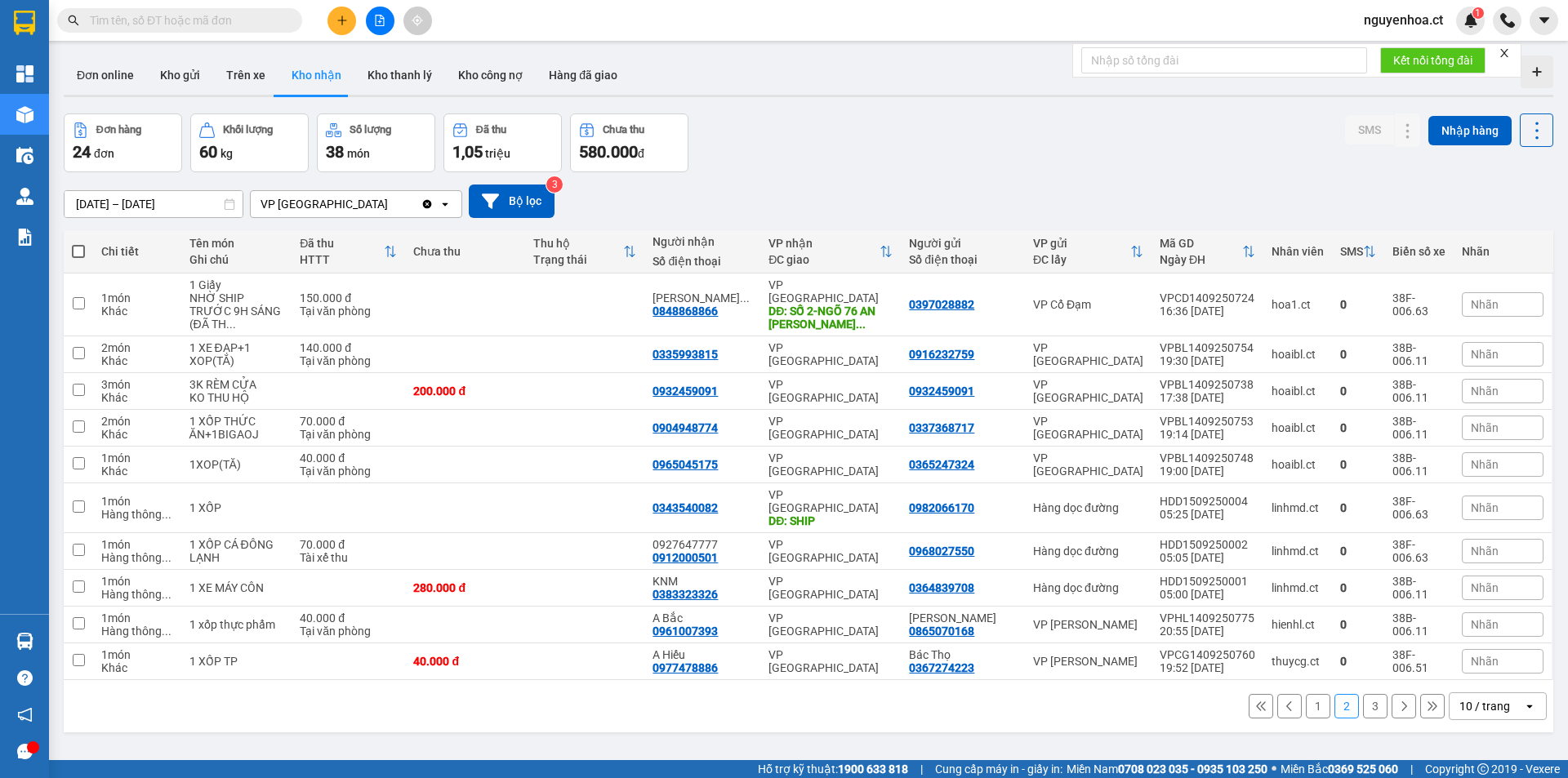
click at [1306, 694] on button "1" at bounding box center [1318, 706] width 24 height 24
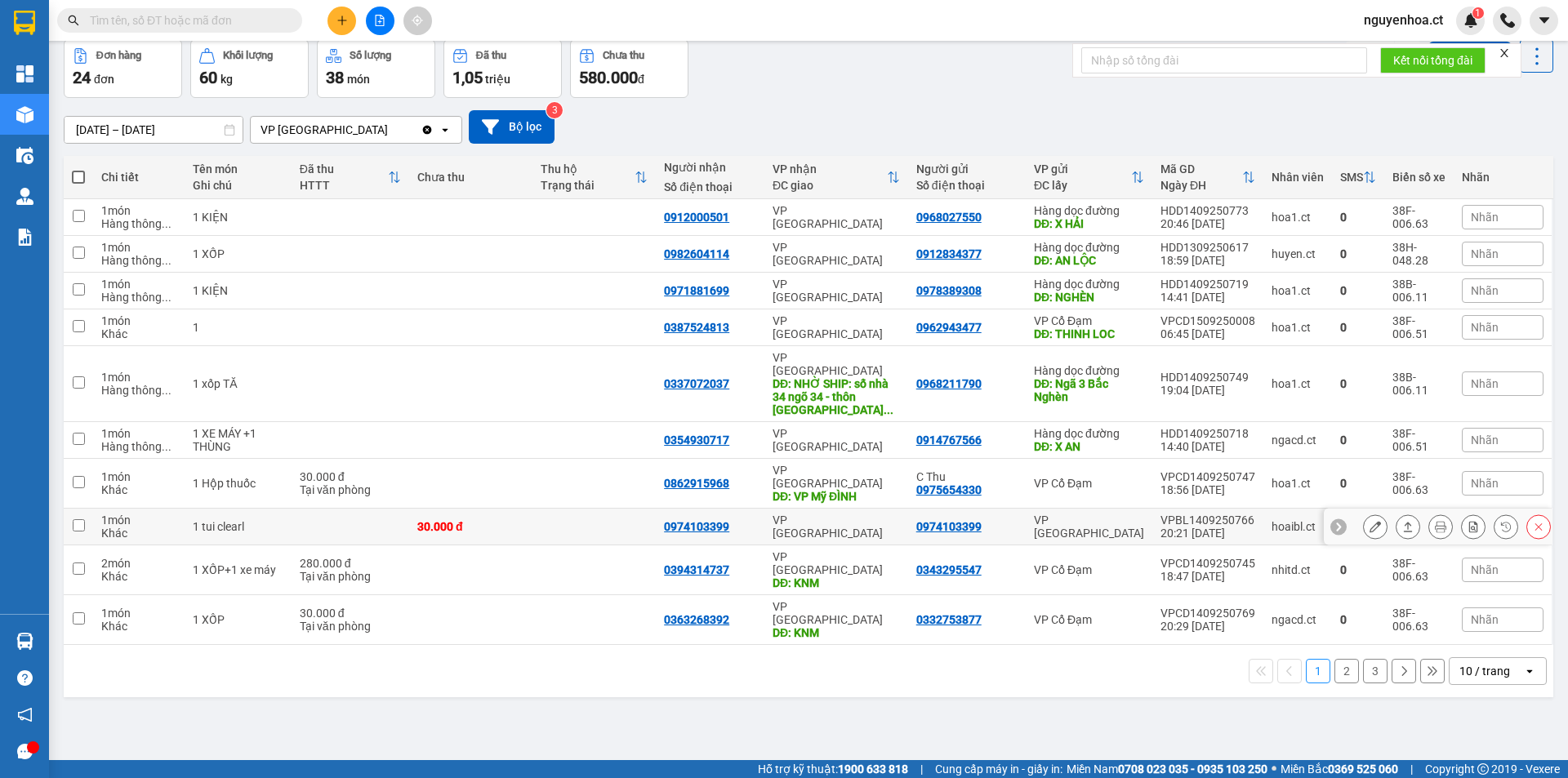
scroll to position [75, 0]
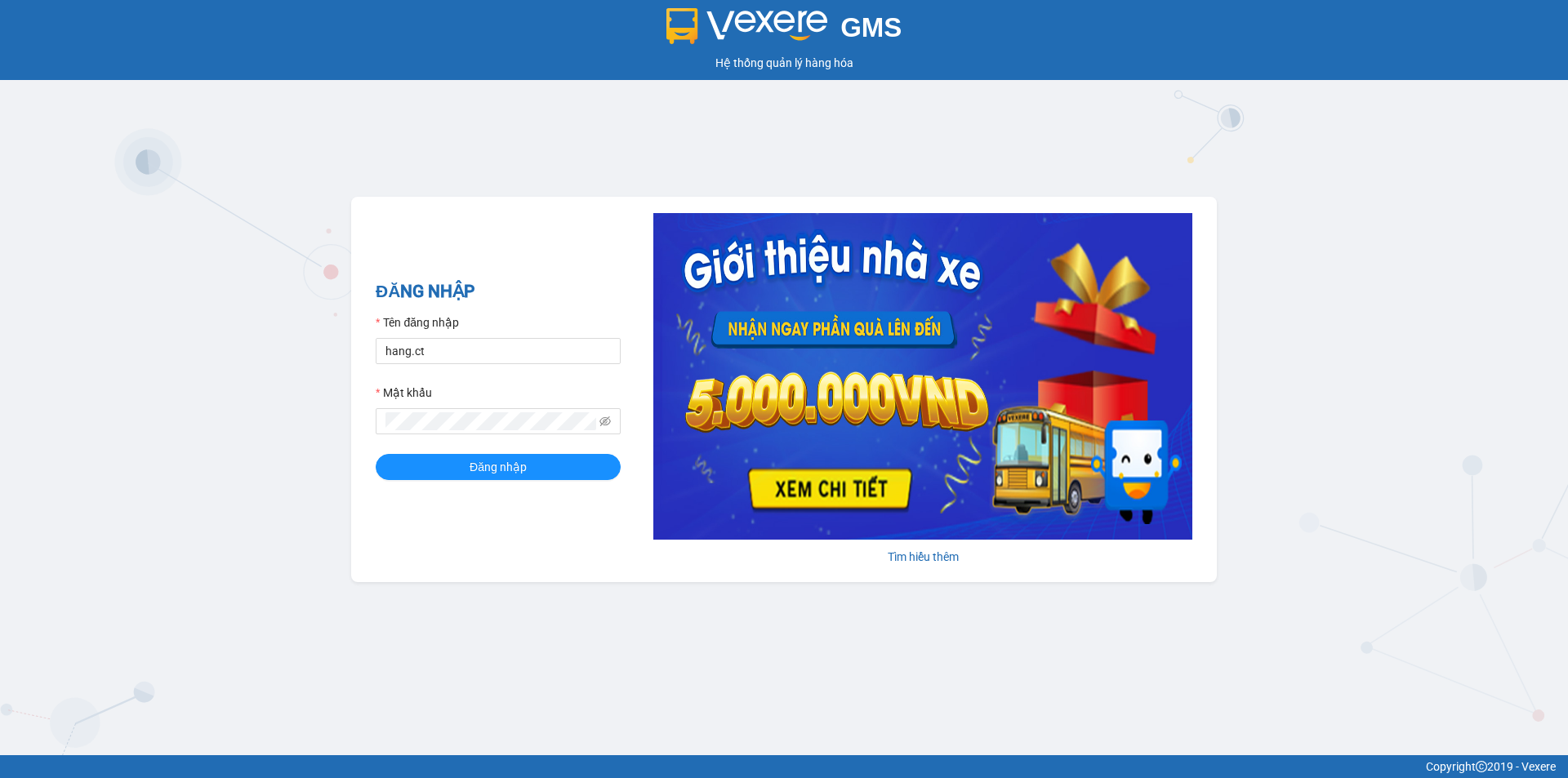
click at [455, 325] on label "Tên đăng nhập" at bounding box center [418, 323] width 83 height 18
click at [455, 338] on input "hang.ct" at bounding box center [498, 351] width 245 height 26
click at [495, 348] on input "hang.ct" at bounding box center [498, 351] width 245 height 26
type input "nguyenhoa.ct"
click at [604, 419] on icon "eye-invisible" at bounding box center [605, 421] width 12 height 12
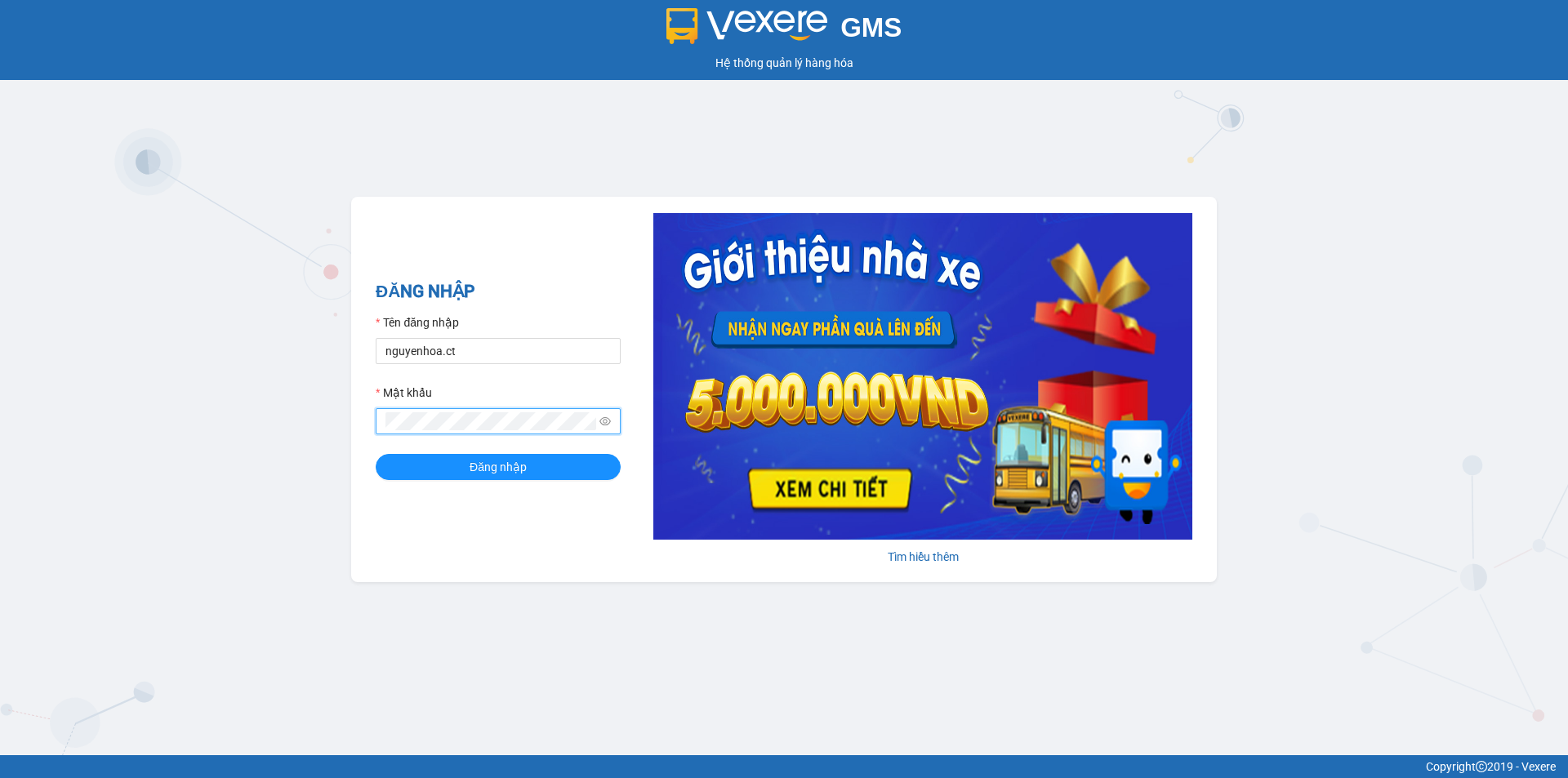
click at [377, 417] on span at bounding box center [498, 421] width 245 height 26
click at [376, 454] on button "Đăng nhập" at bounding box center [498, 466] width 245 height 26
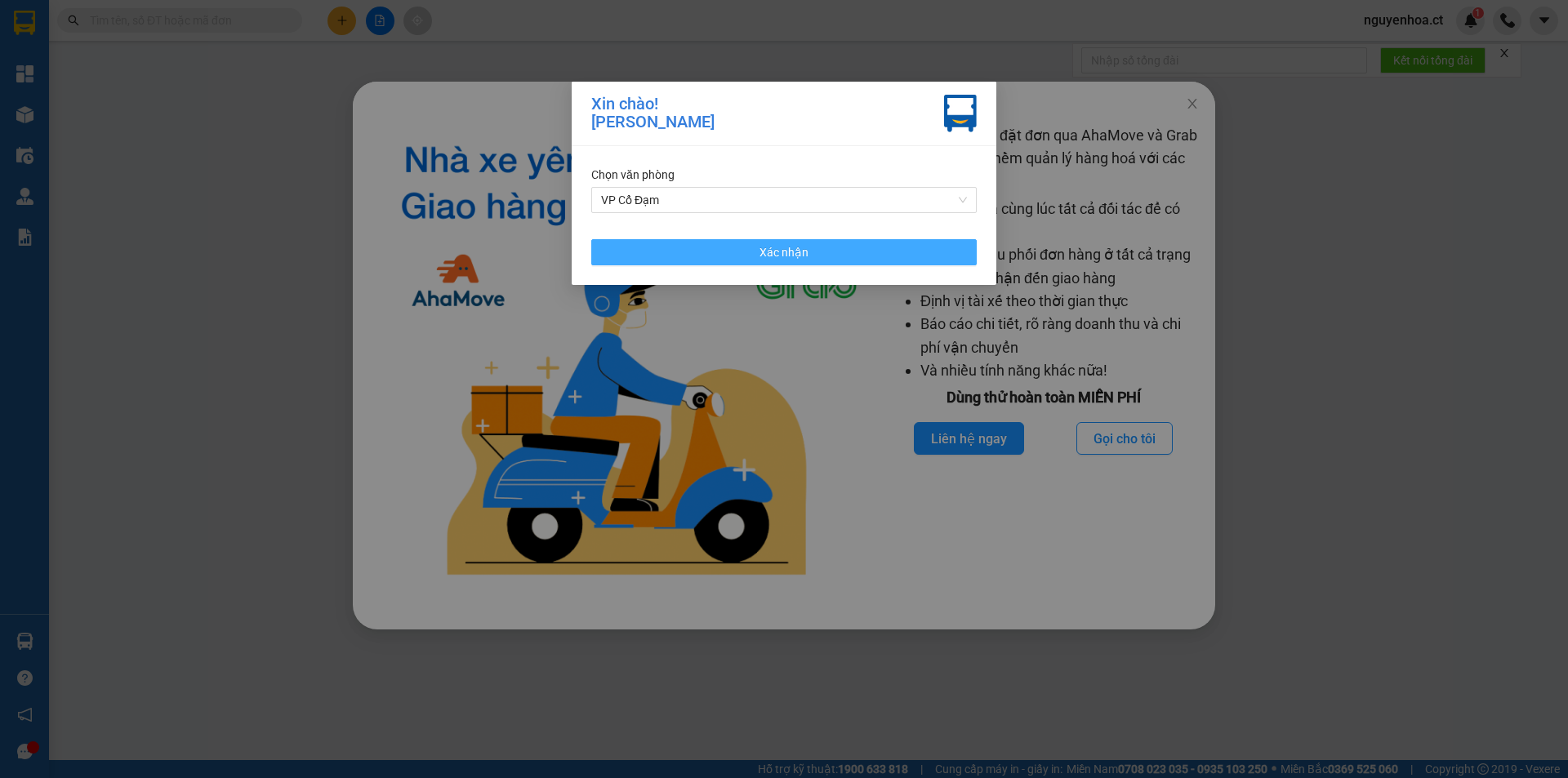
drag, startPoint x: 891, startPoint y: 249, endPoint x: 737, endPoint y: 5, distance: 288.5
click at [890, 250] on button "Xác nhận" at bounding box center [784, 252] width 385 height 26
